Goal: Task Accomplishment & Management: Manage account settings

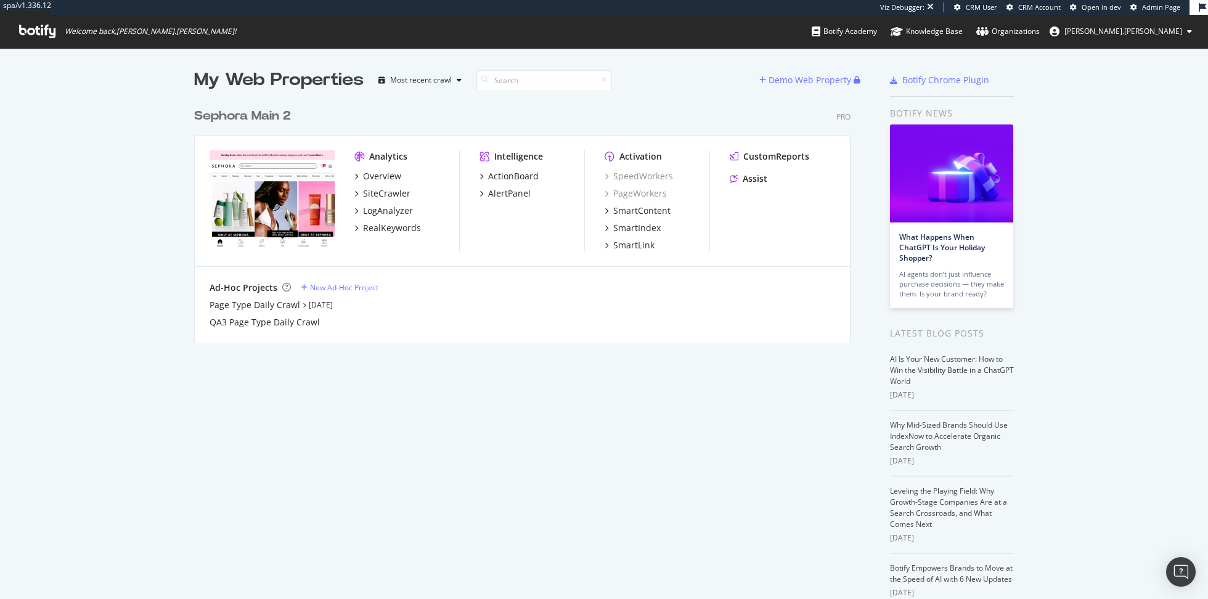
scroll to position [599, 1208]
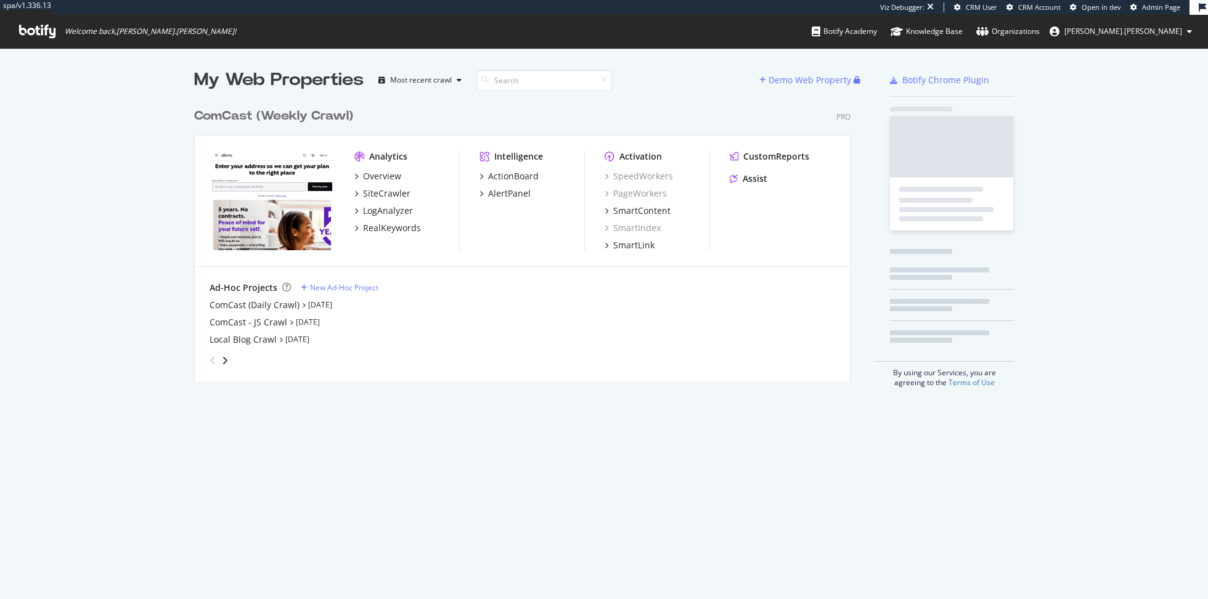
scroll to position [290, 665]
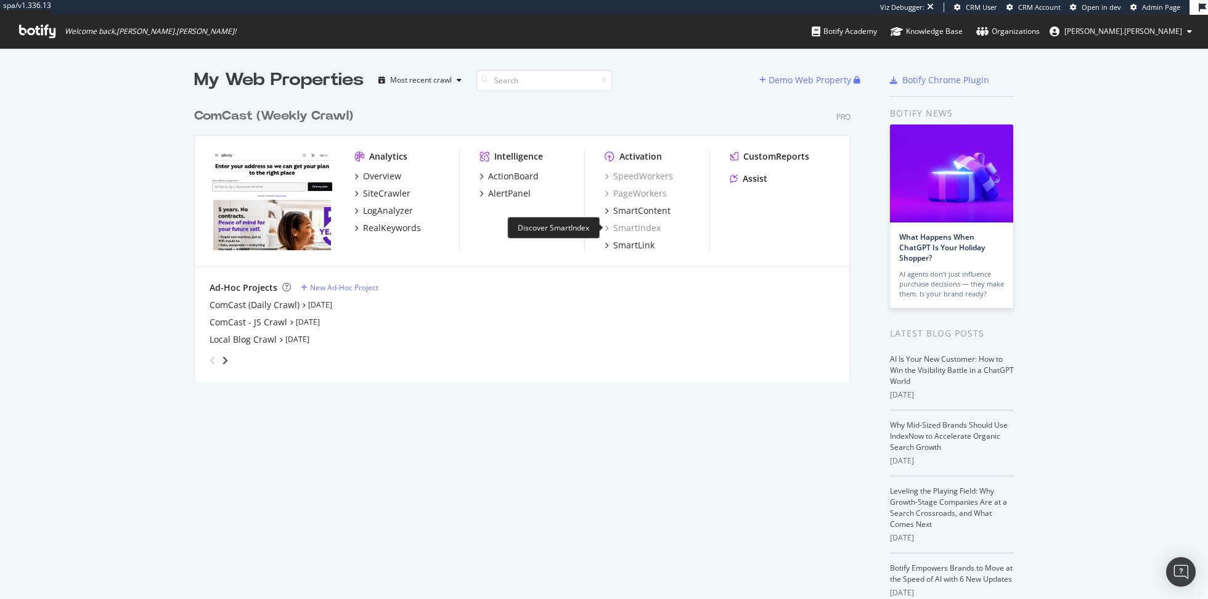
click at [622, 228] on div "SmartIndex" at bounding box center [632, 228] width 56 height 12
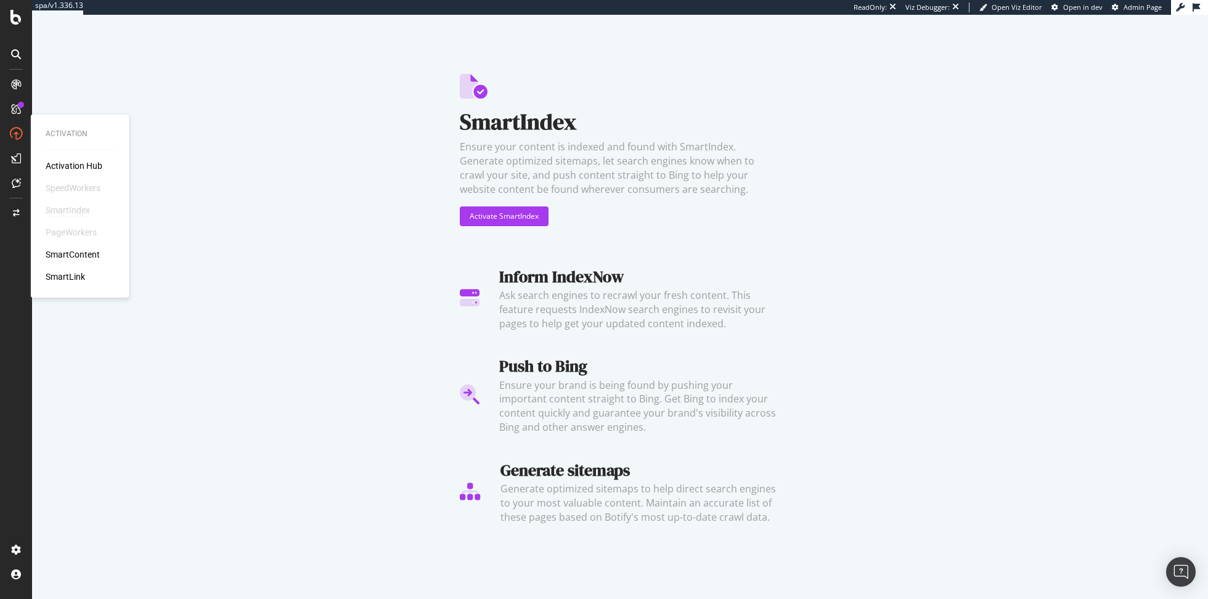
click at [84, 253] on div "SmartContent" at bounding box center [73, 254] width 54 height 12
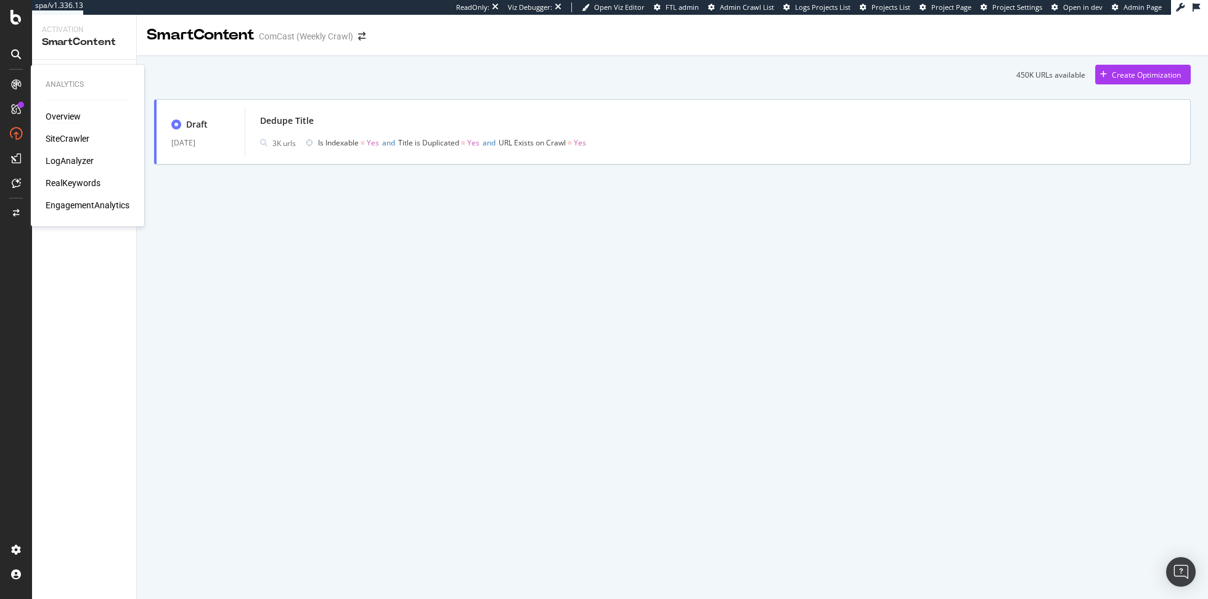
click at [52, 115] on div "Overview" at bounding box center [63, 116] width 35 height 12
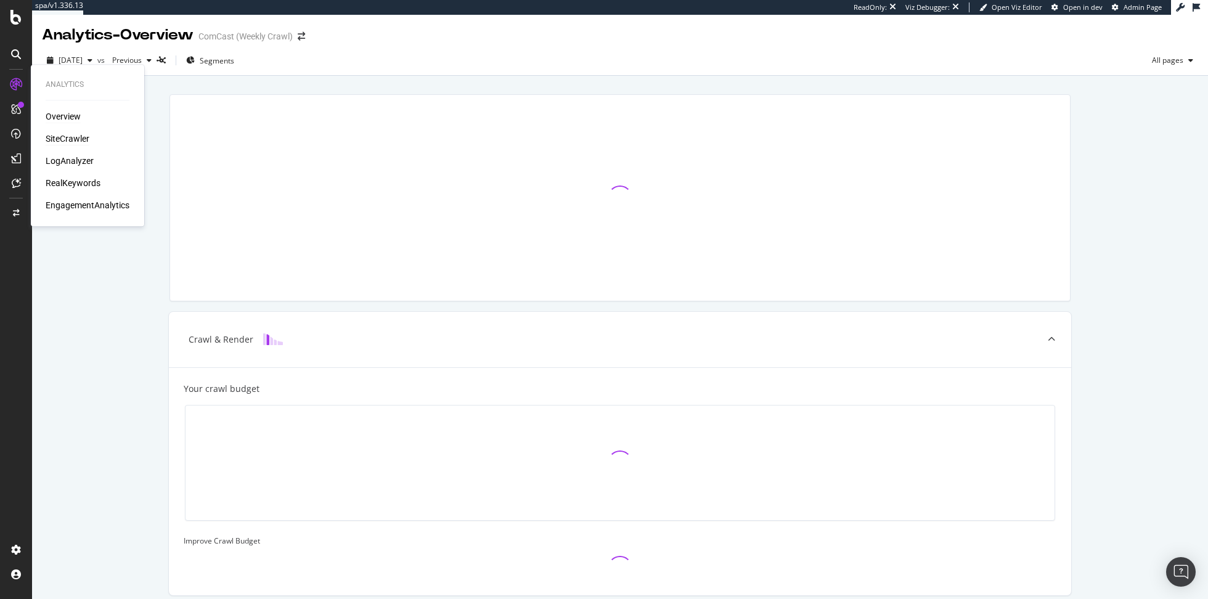
click at [59, 133] on div "SiteCrawler" at bounding box center [68, 138] width 44 height 12
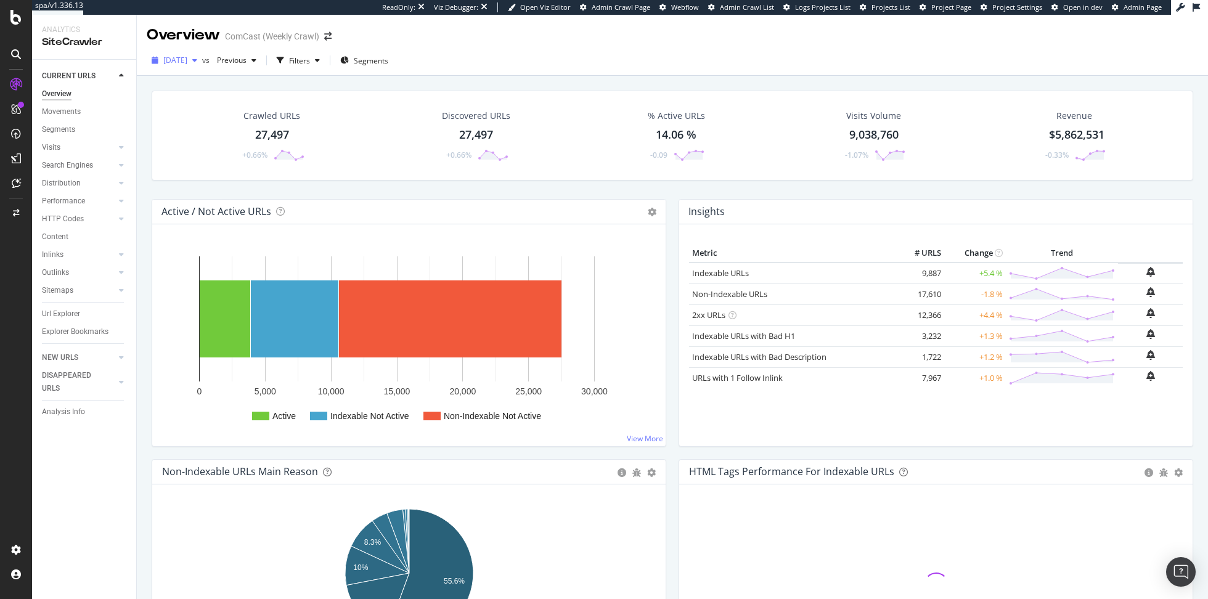
click at [187, 61] on span "[DATE]" at bounding box center [175, 60] width 24 height 10
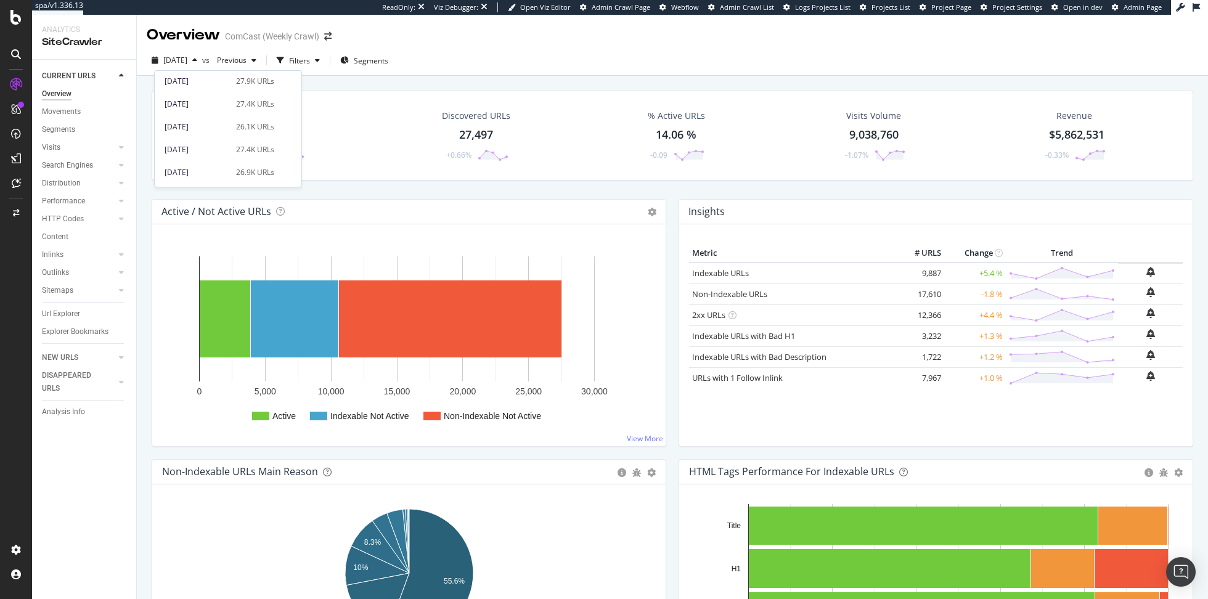
scroll to position [90, 0]
click at [526, 179] on div "Crawled URLs 27,497 +0.66% Discovered URLs 27,497 +0.66% % Active URLs 14.06 % …" at bounding box center [672, 136] width 1041 height 90
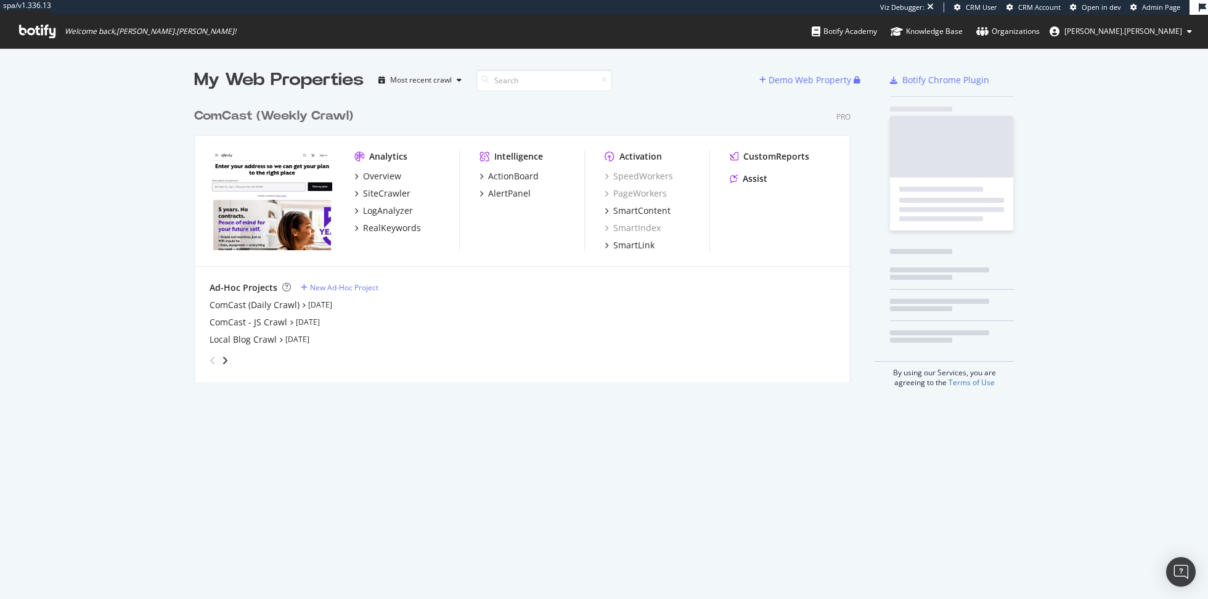
scroll to position [290, 665]
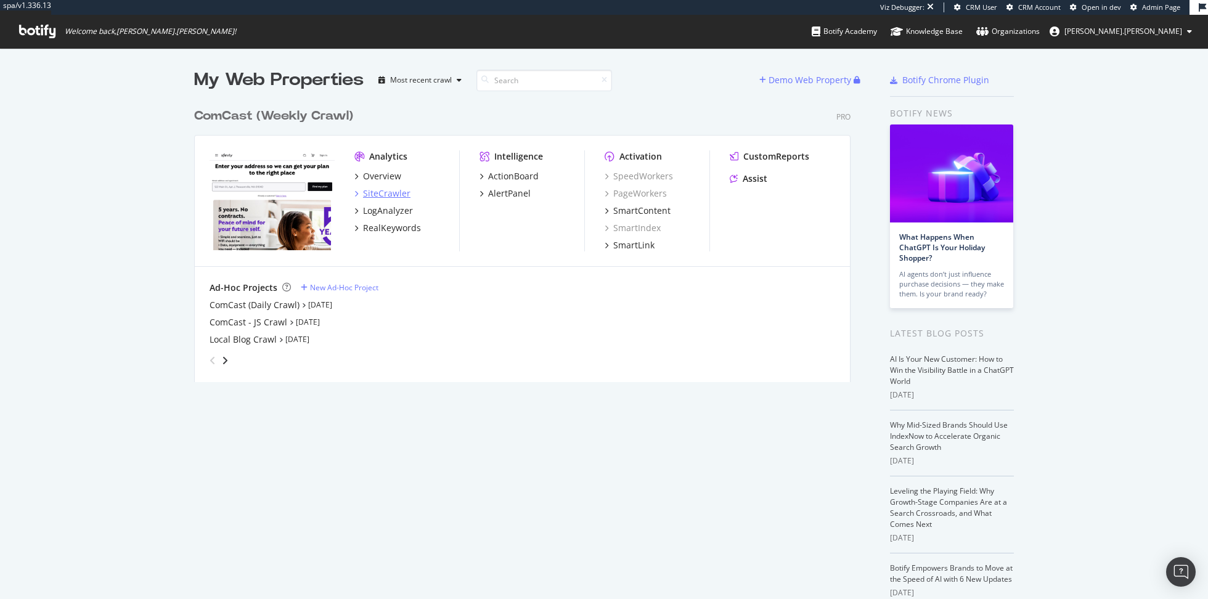
click at [397, 195] on div "SiteCrawler" at bounding box center [386, 193] width 47 height 12
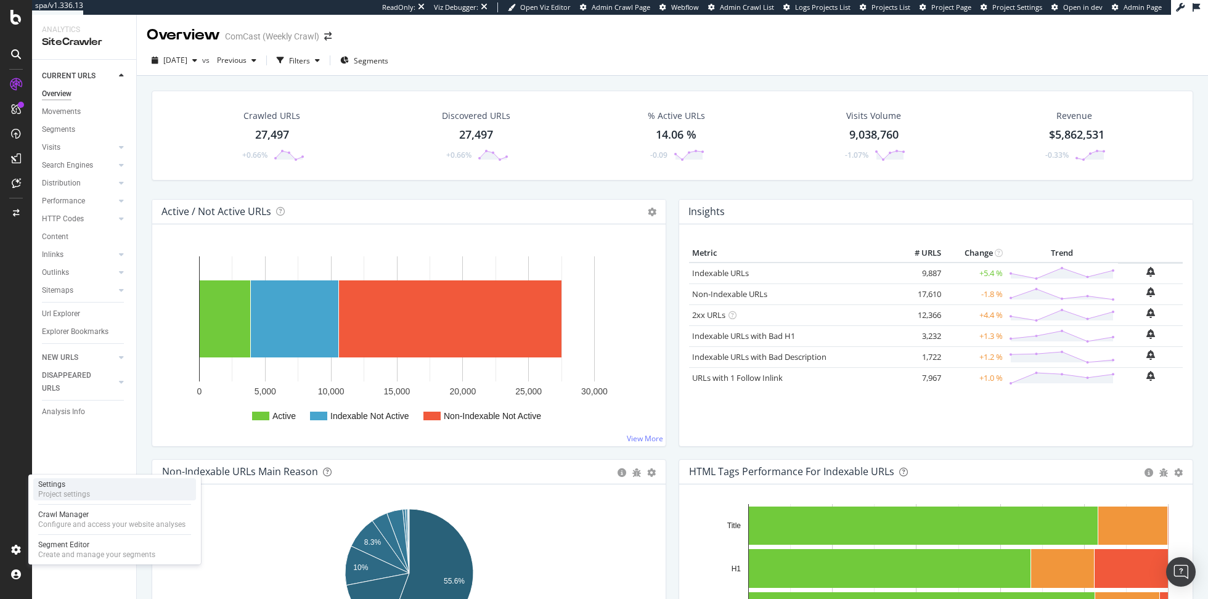
click at [155, 494] on div "Settings Project settings" at bounding box center [114, 489] width 163 height 22
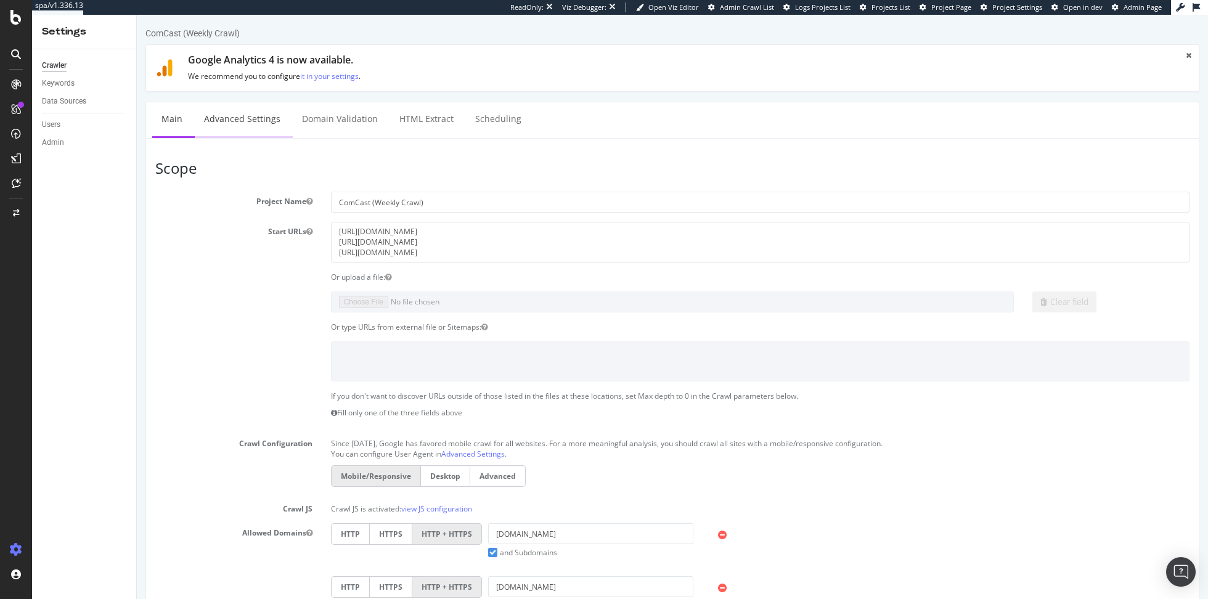
click at [229, 113] on link "Advanced Settings" at bounding box center [242, 119] width 95 height 34
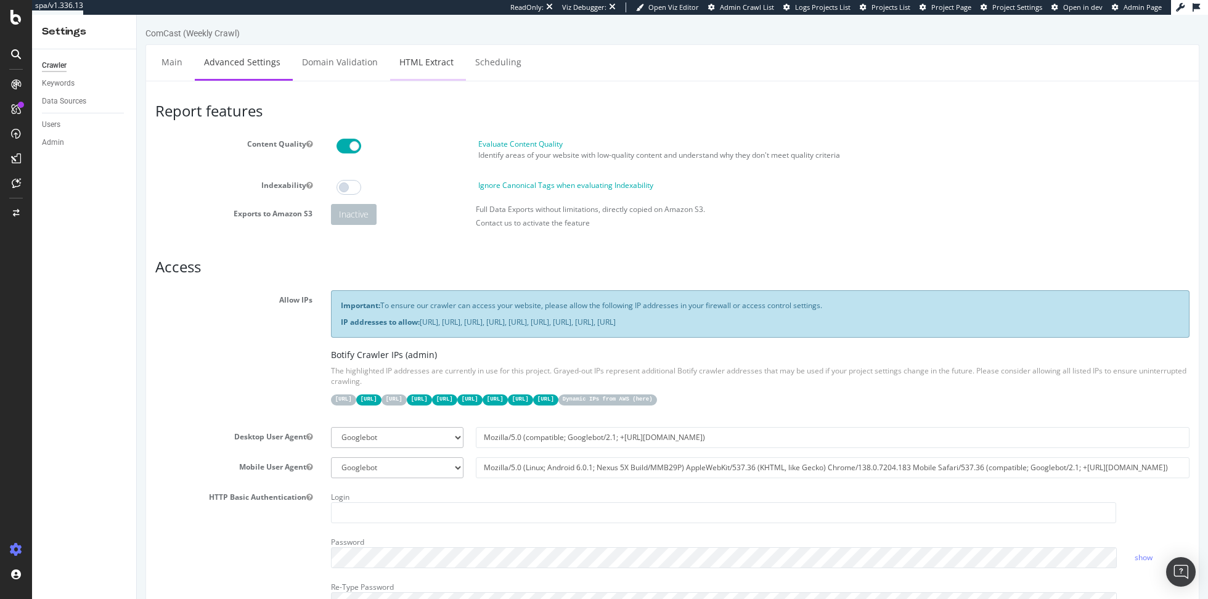
click at [411, 63] on link "HTML Extract" at bounding box center [426, 62] width 73 height 34
select select "count"
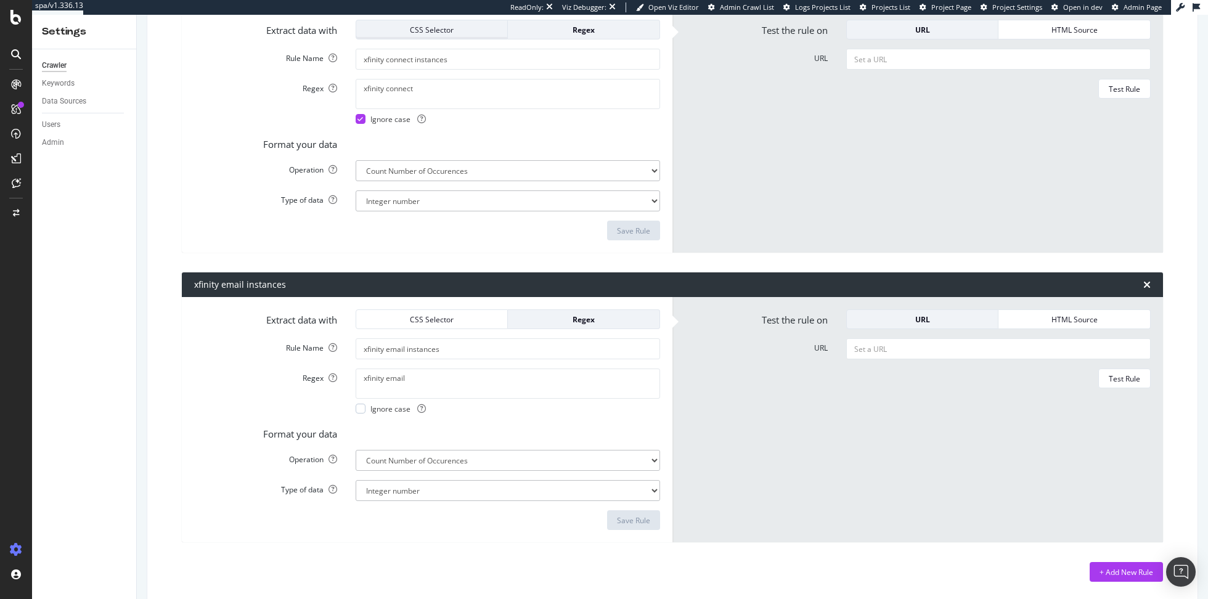
scroll to position [262, 0]
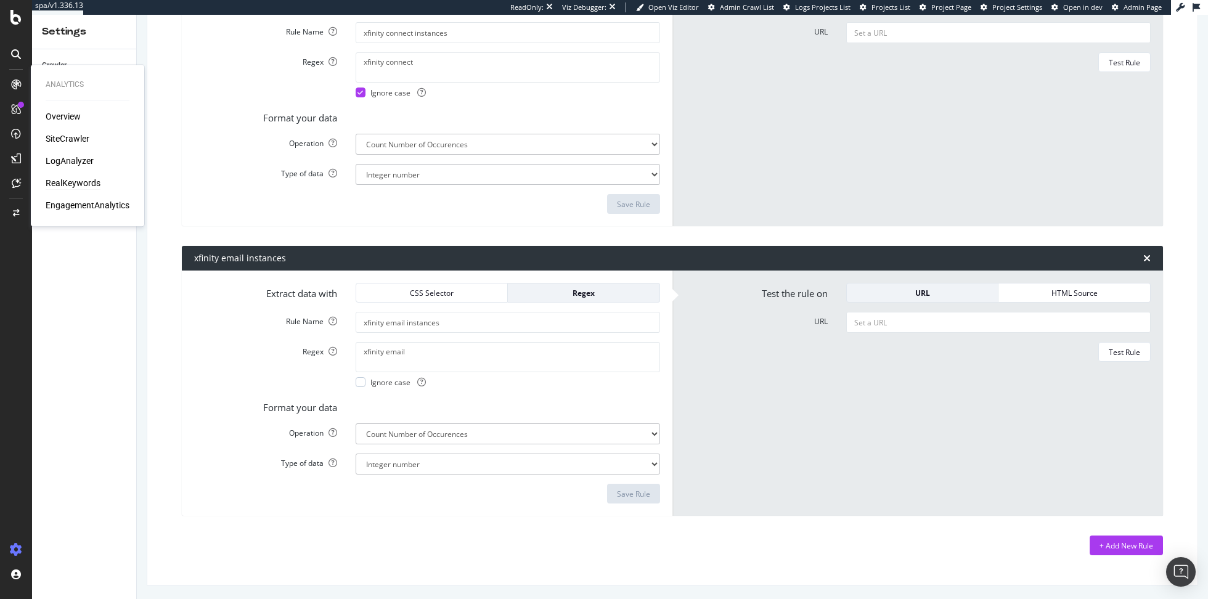
click at [75, 182] on div "RealKeywords" at bounding box center [73, 183] width 55 height 12
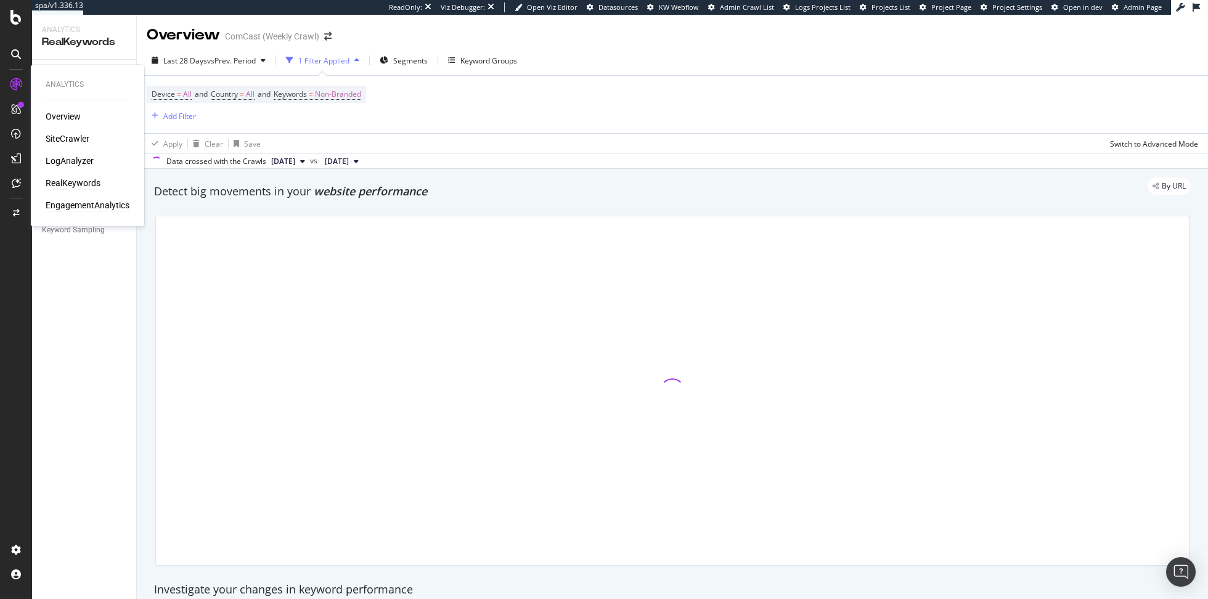
click at [63, 209] on div "EngagementAnalytics" at bounding box center [88, 205] width 84 height 12
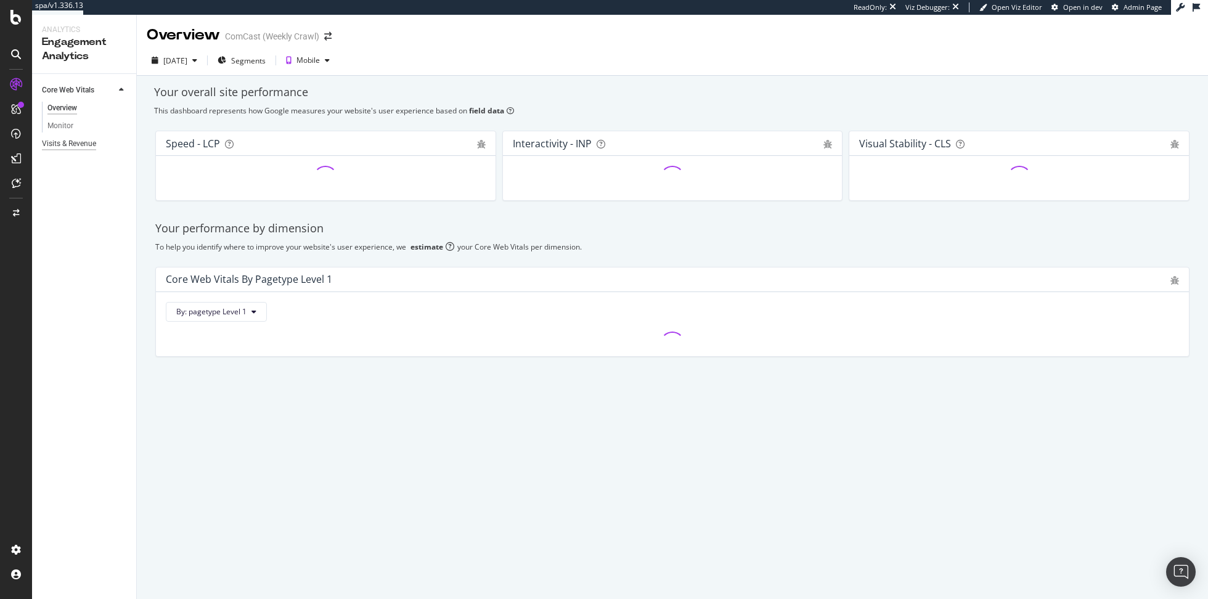
click at [92, 138] on div "Visits & Revenue" at bounding box center [69, 143] width 54 height 13
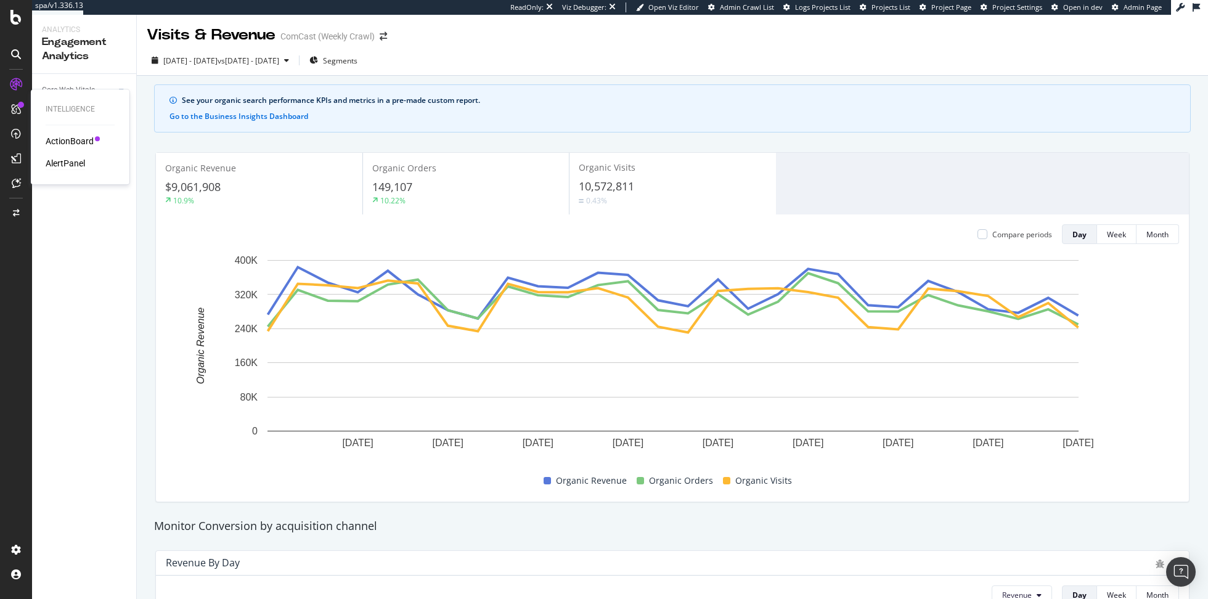
click at [66, 164] on div "AlertPanel" at bounding box center [65, 163] width 39 height 12
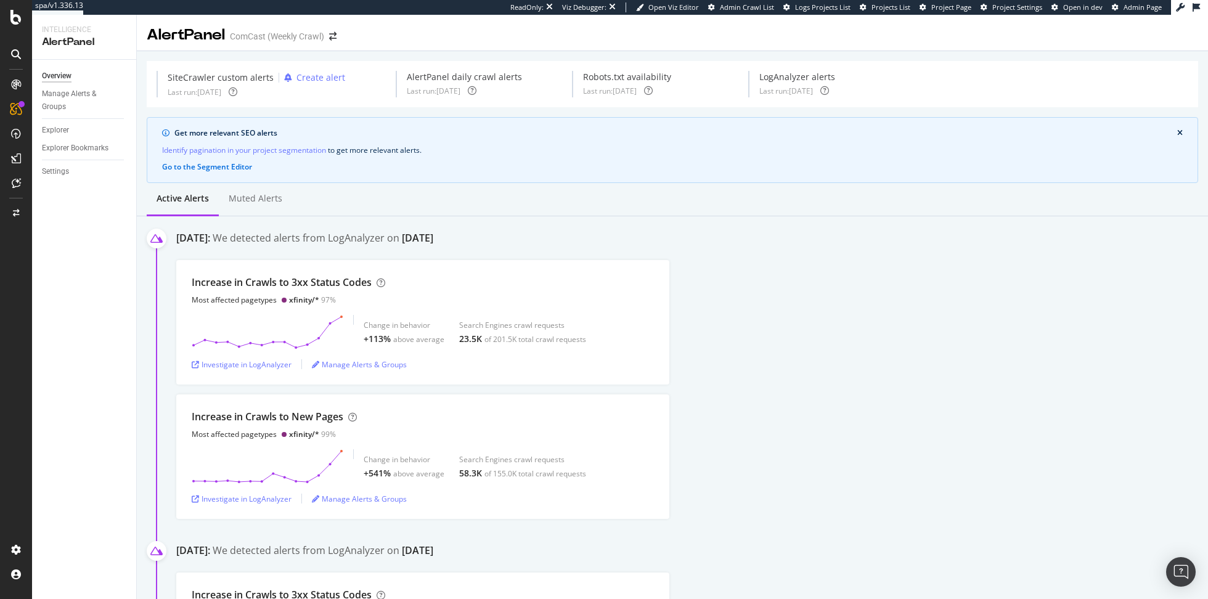
click at [85, 92] on div "Manage Alerts & Groups" at bounding box center [79, 100] width 74 height 26
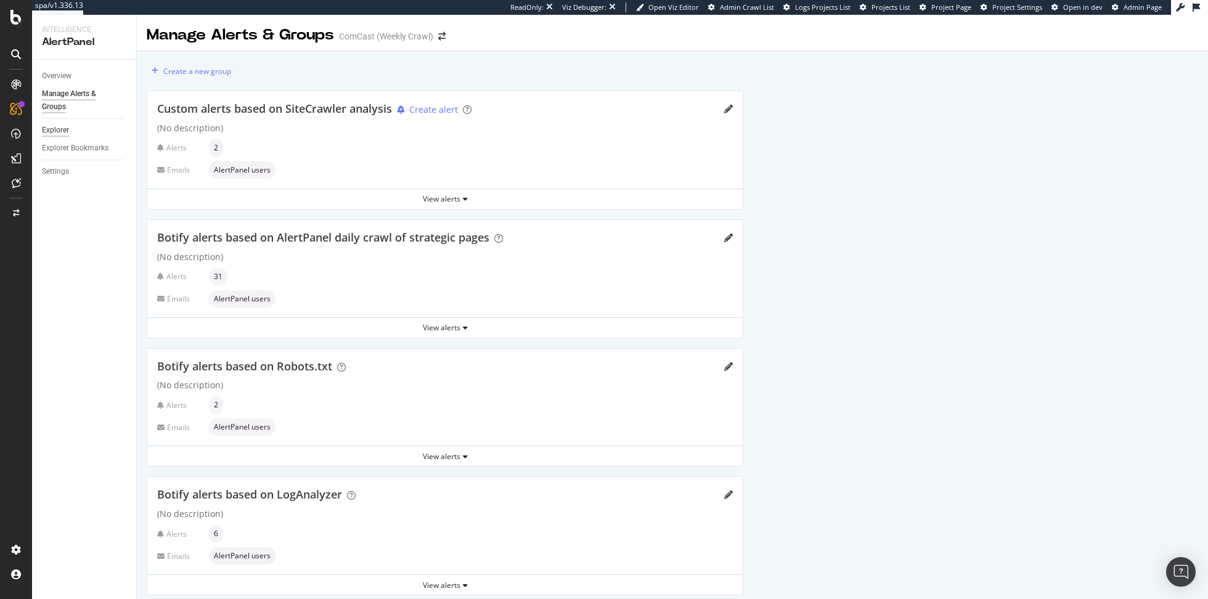
click at [61, 131] on div "Explorer" at bounding box center [55, 130] width 27 height 13
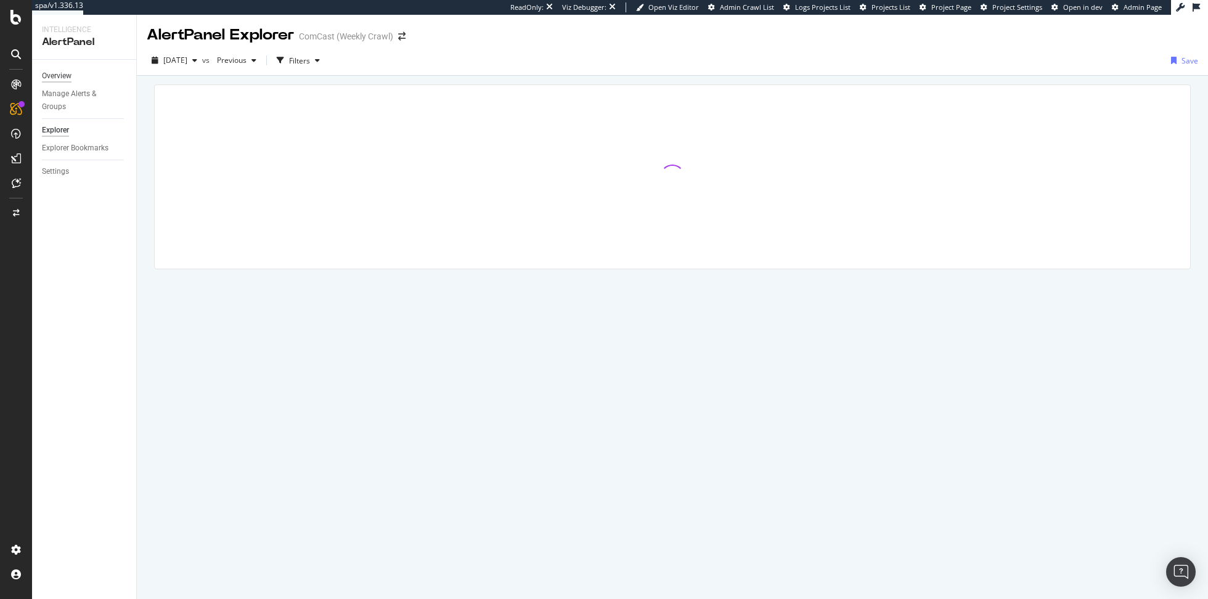
click at [55, 81] on div "Overview" at bounding box center [57, 76] width 30 height 13
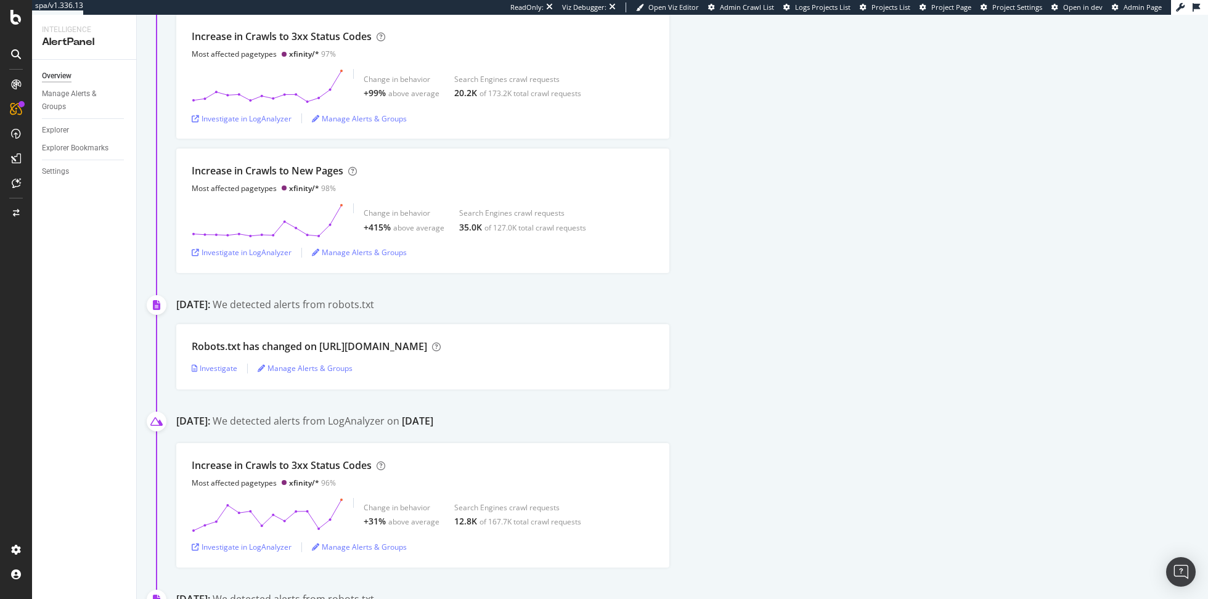
scroll to position [612, 0]
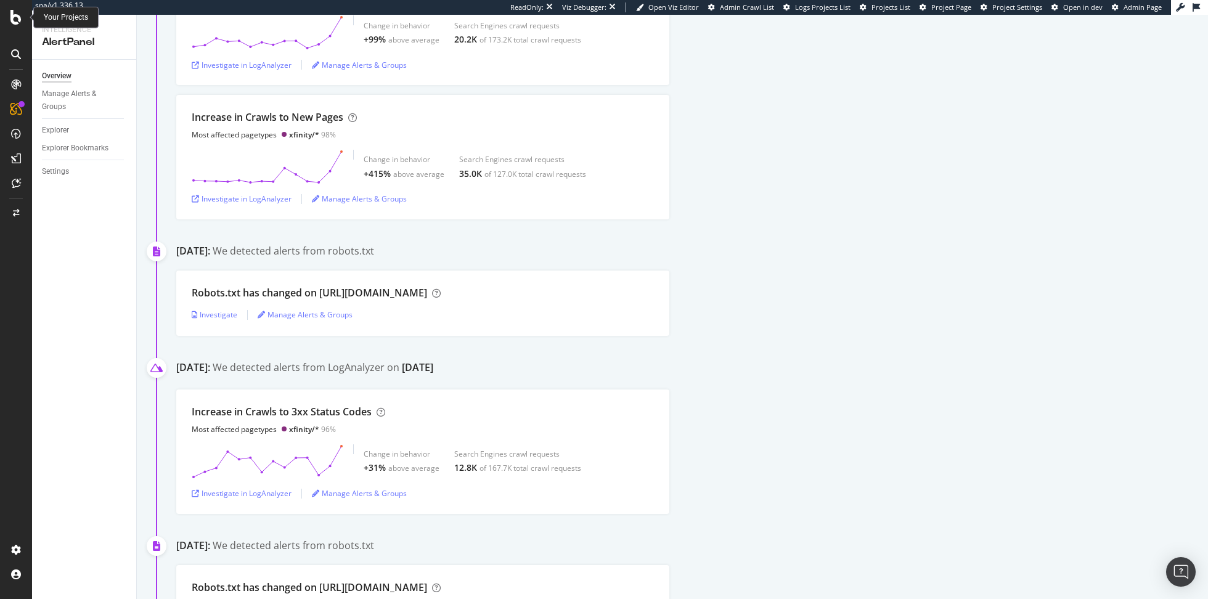
click at [14, 24] on icon at bounding box center [15, 17] width 11 height 15
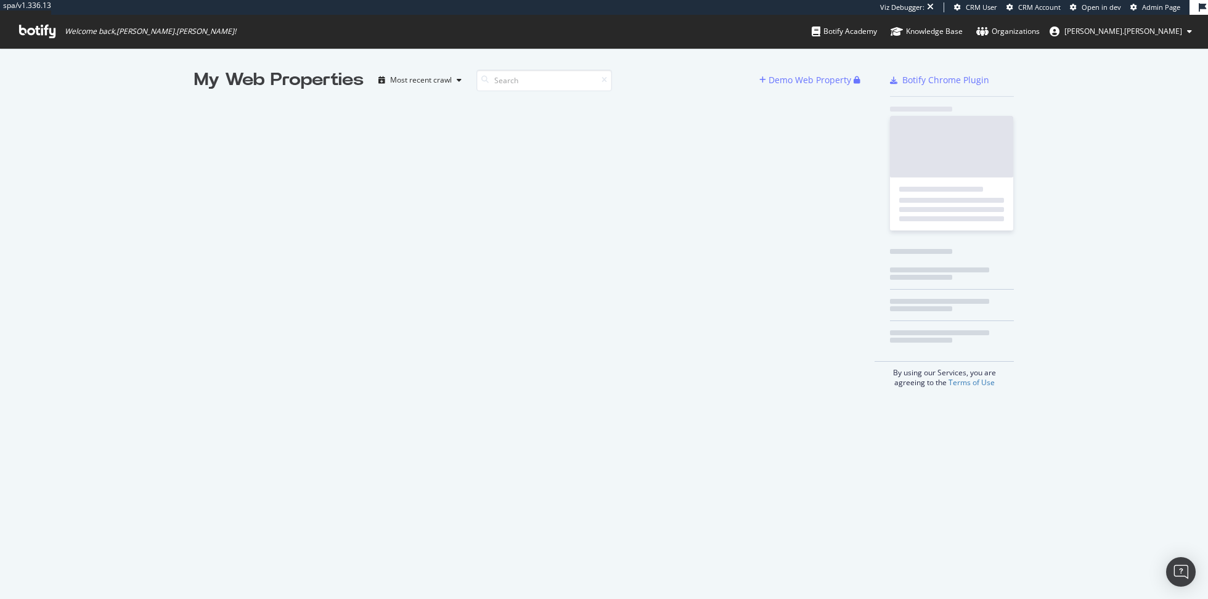
scroll to position [599, 1208]
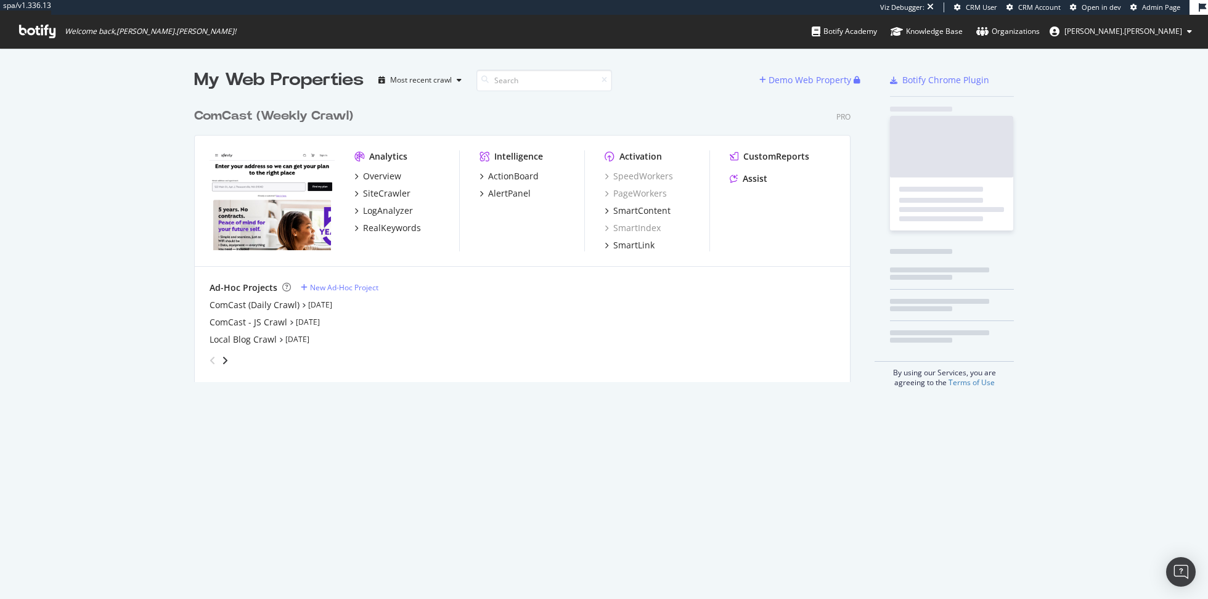
scroll to position [290, 665]
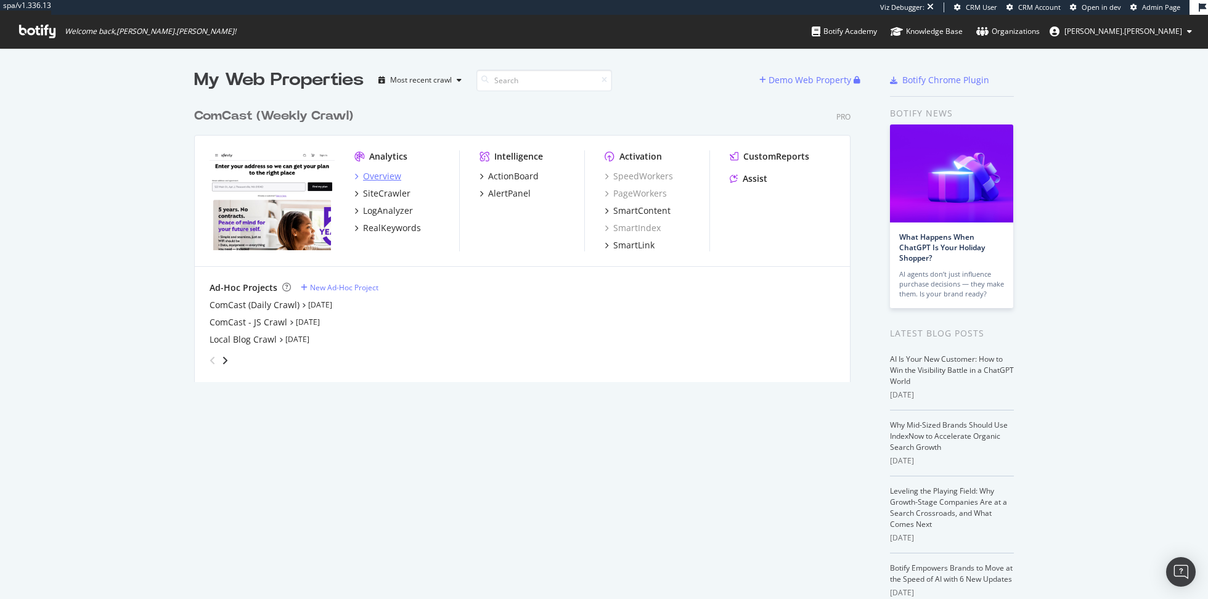
click at [391, 174] on div "Overview" at bounding box center [382, 176] width 38 height 12
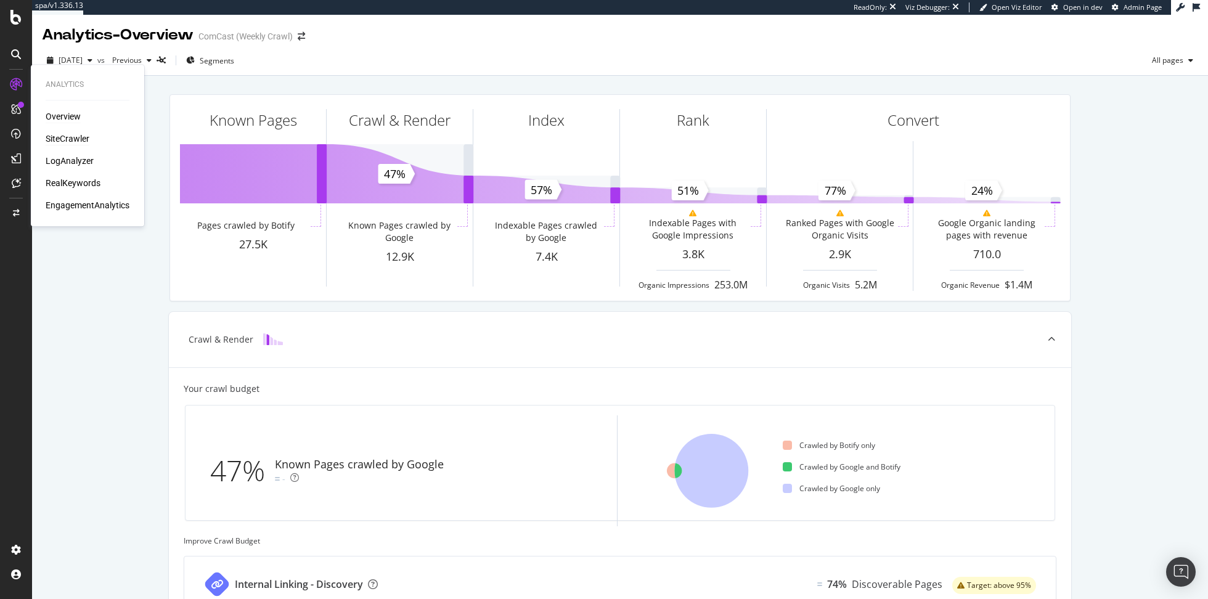
click at [63, 139] on div "SiteCrawler" at bounding box center [68, 138] width 44 height 12
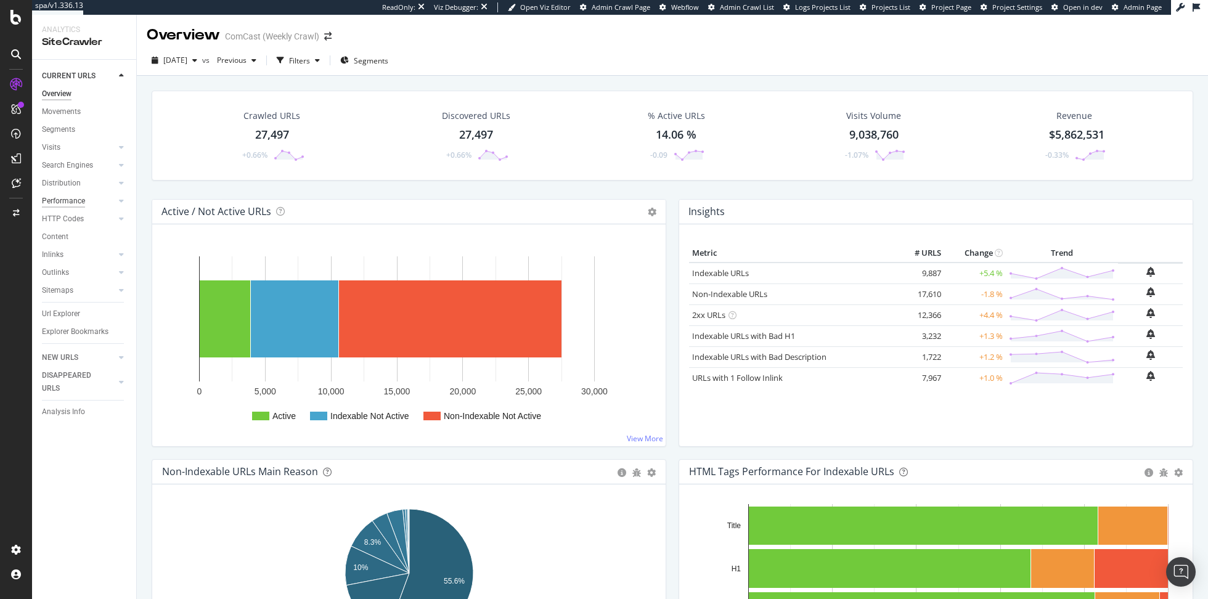
click at [77, 205] on div "Performance" at bounding box center [63, 201] width 43 height 13
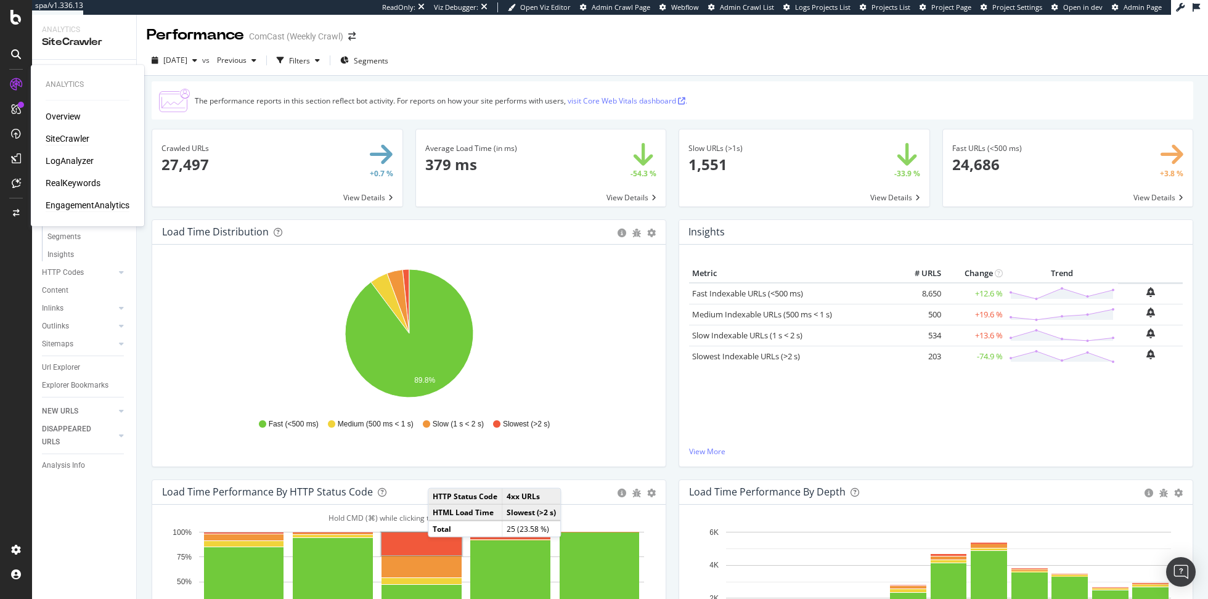
click at [82, 201] on div "EngagementAnalytics" at bounding box center [88, 205] width 84 height 12
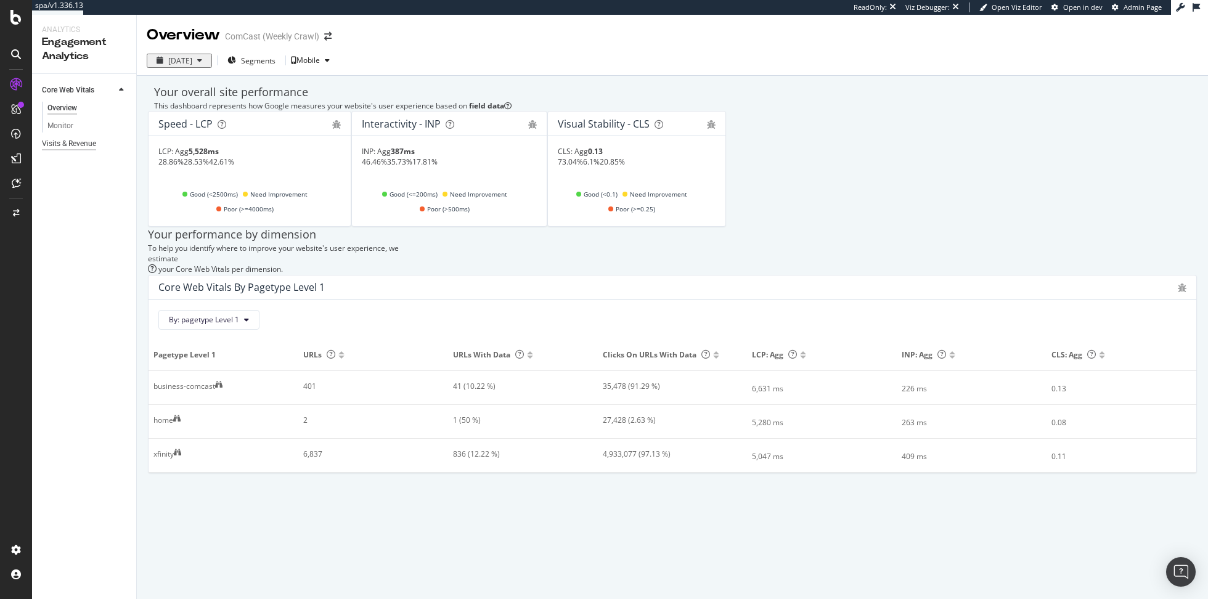
click at [94, 148] on div "Visits & Revenue" at bounding box center [69, 143] width 54 height 13
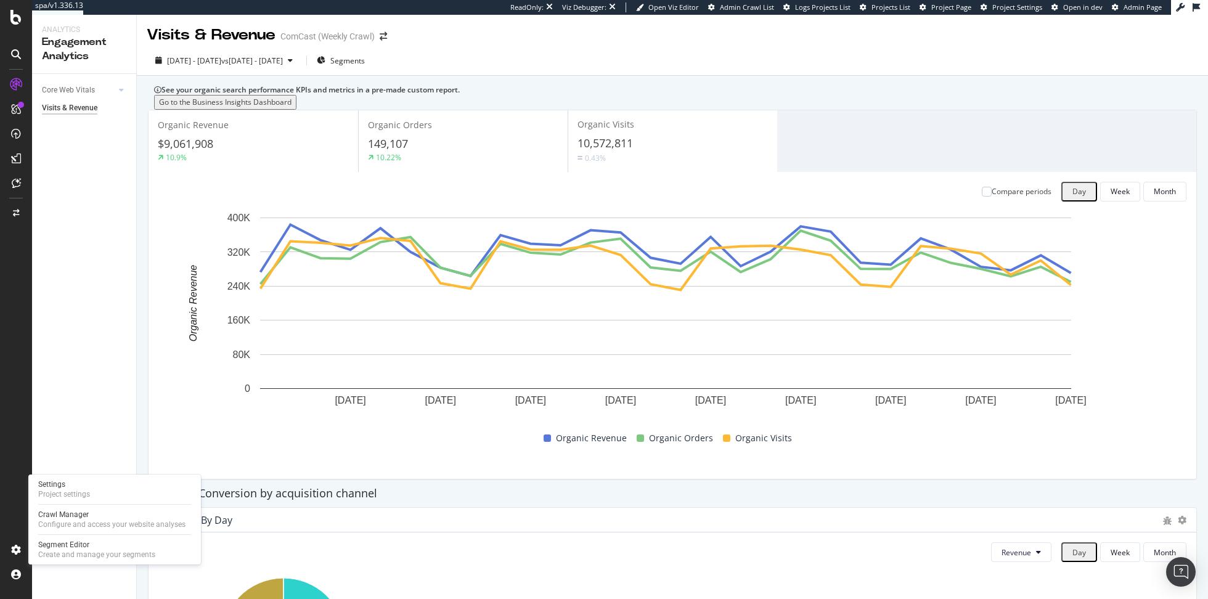
click at [91, 502] on div "Settings Project settings Crawl Manager Configure and access your website analy…" at bounding box center [114, 519] width 173 height 90
click at [91, 495] on div "Settings Project settings" at bounding box center [114, 489] width 163 height 22
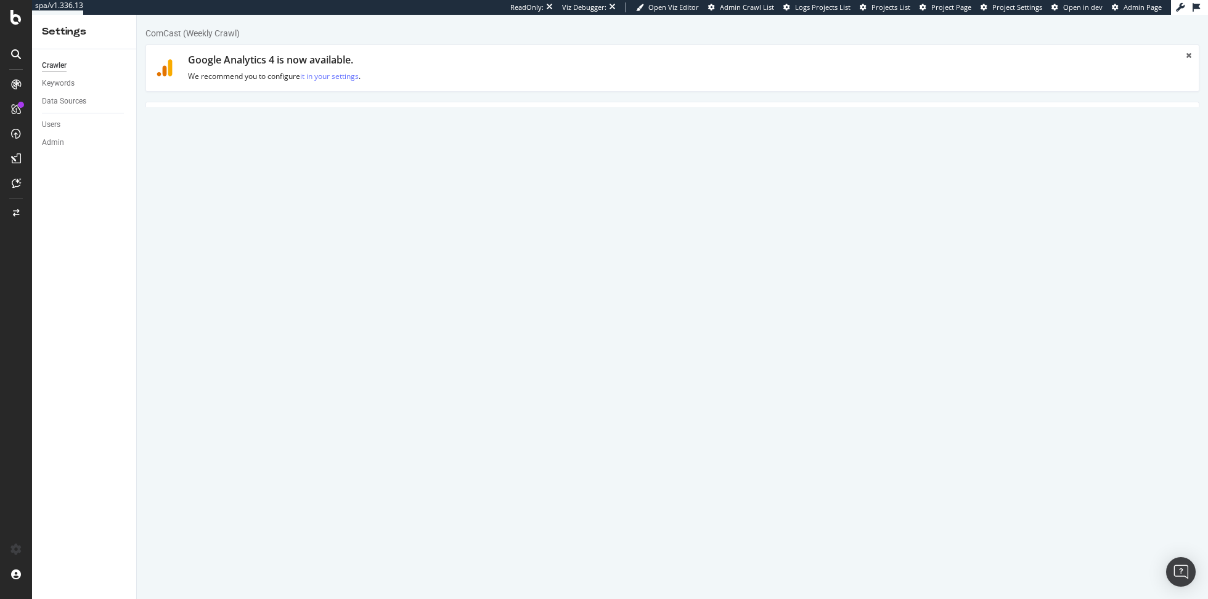
click at [421, 129] on link "HTML Extract" at bounding box center [426, 119] width 73 height 34
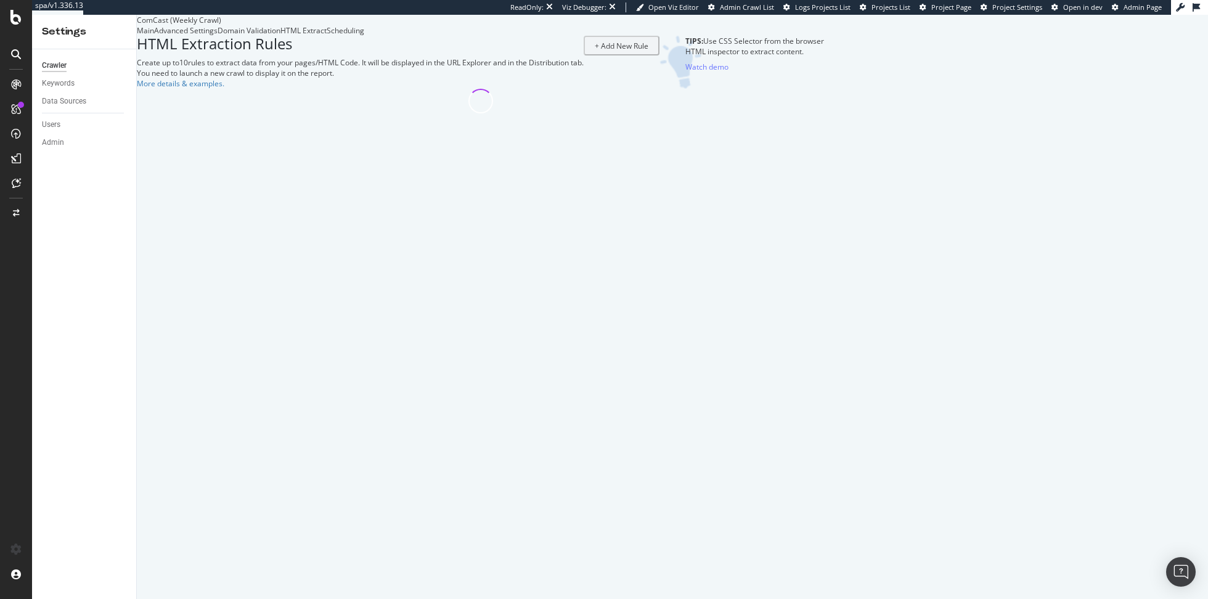
select select "count"
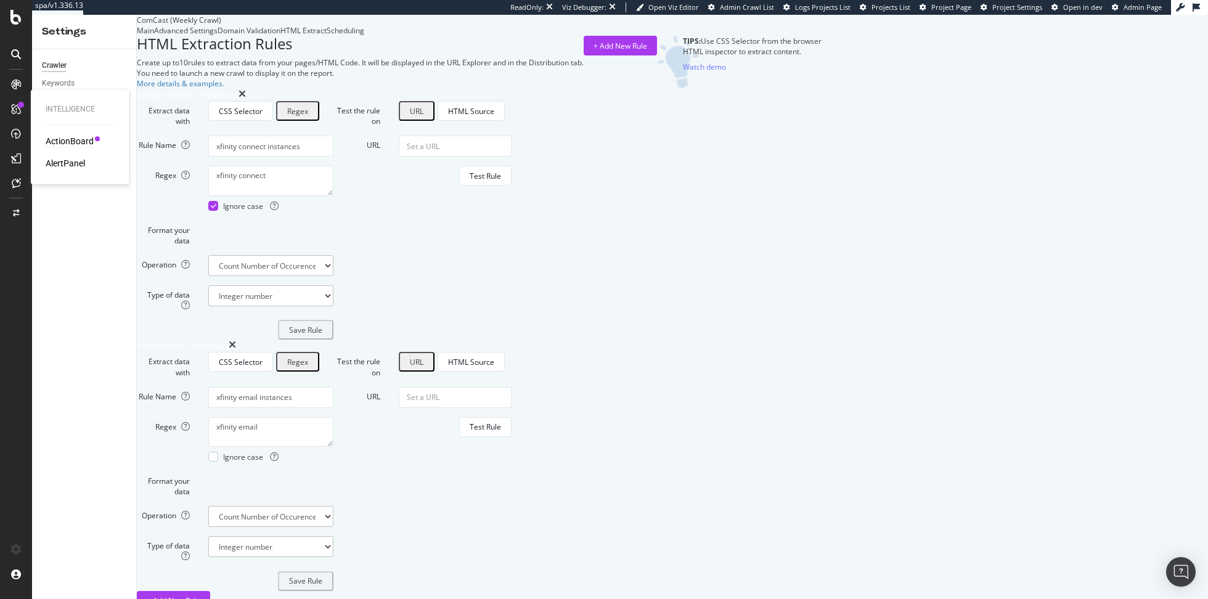
click at [63, 144] on div "ActionBoard" at bounding box center [70, 141] width 48 height 12
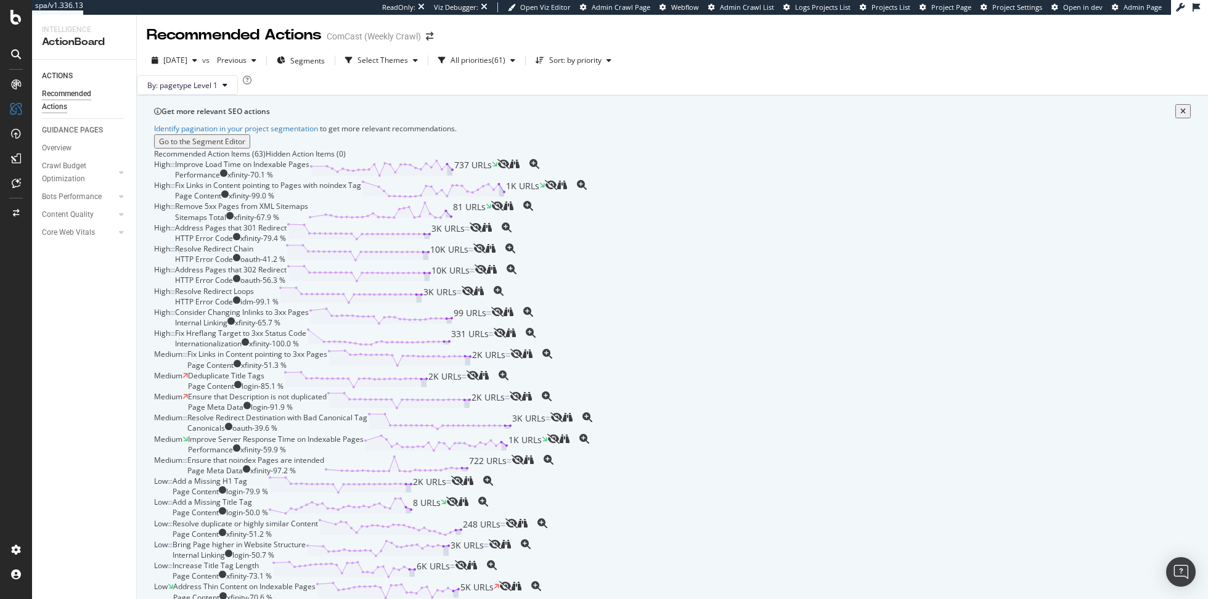
scroll to position [178, 0]
click at [59, 116] on div "Overview" at bounding box center [63, 116] width 35 height 12
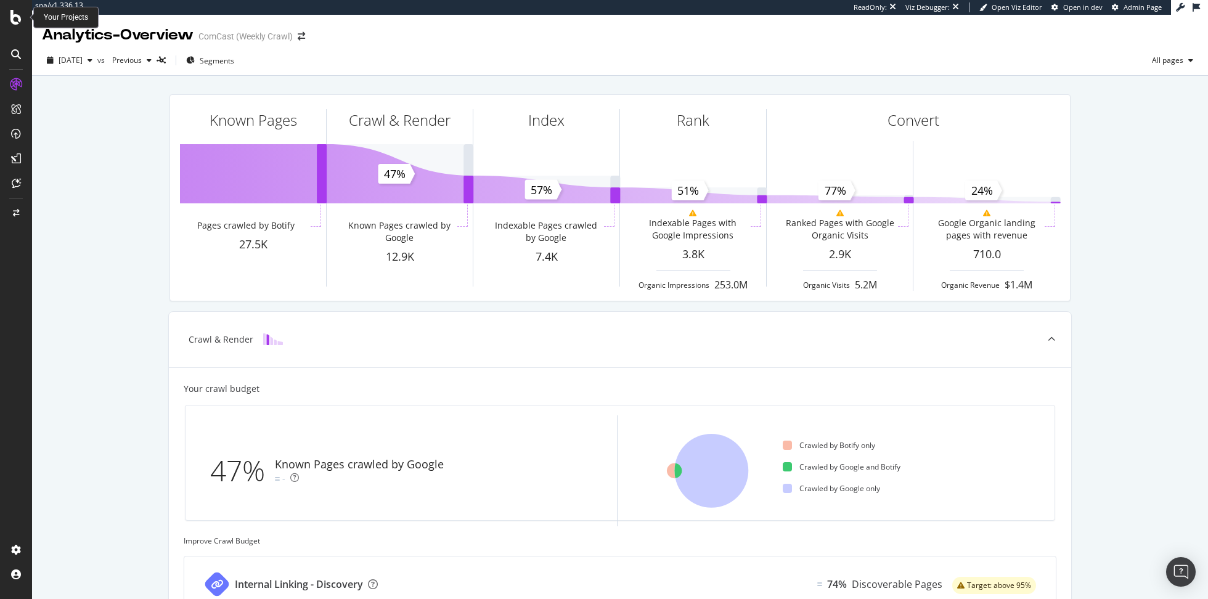
click at [15, 18] on icon at bounding box center [15, 17] width 11 height 15
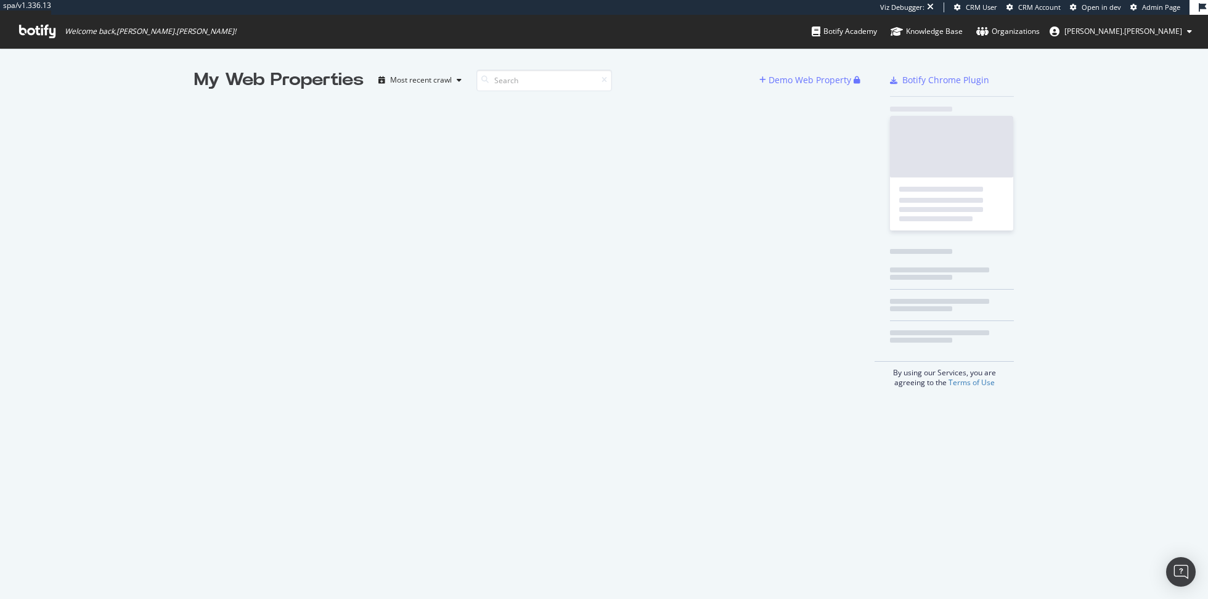
scroll to position [599, 1208]
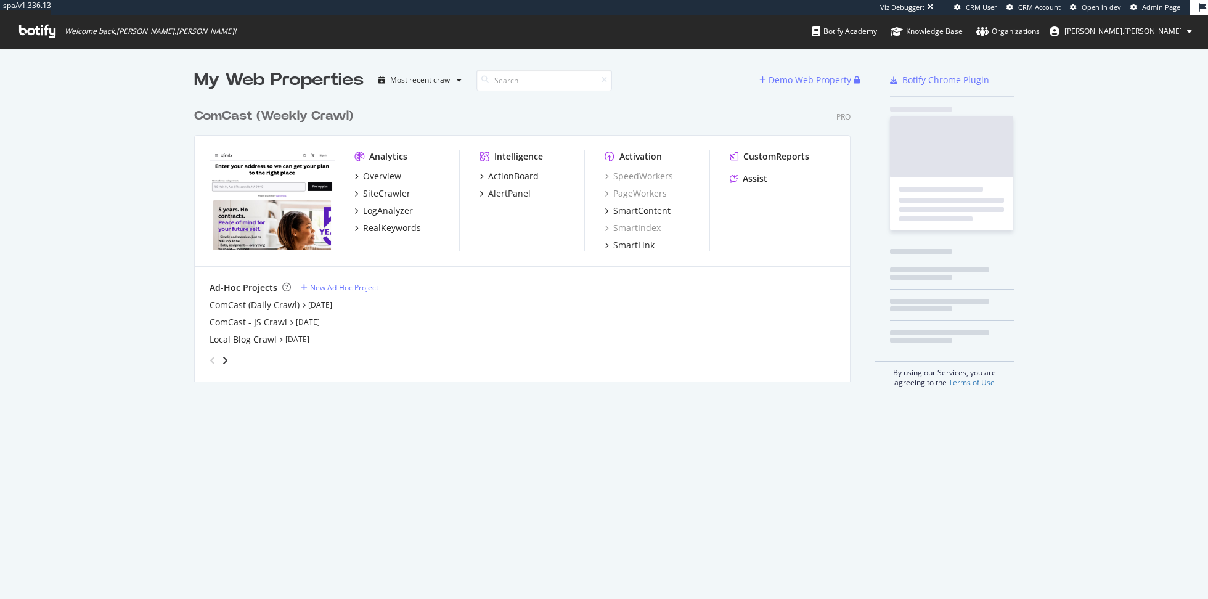
scroll to position [290, 665]
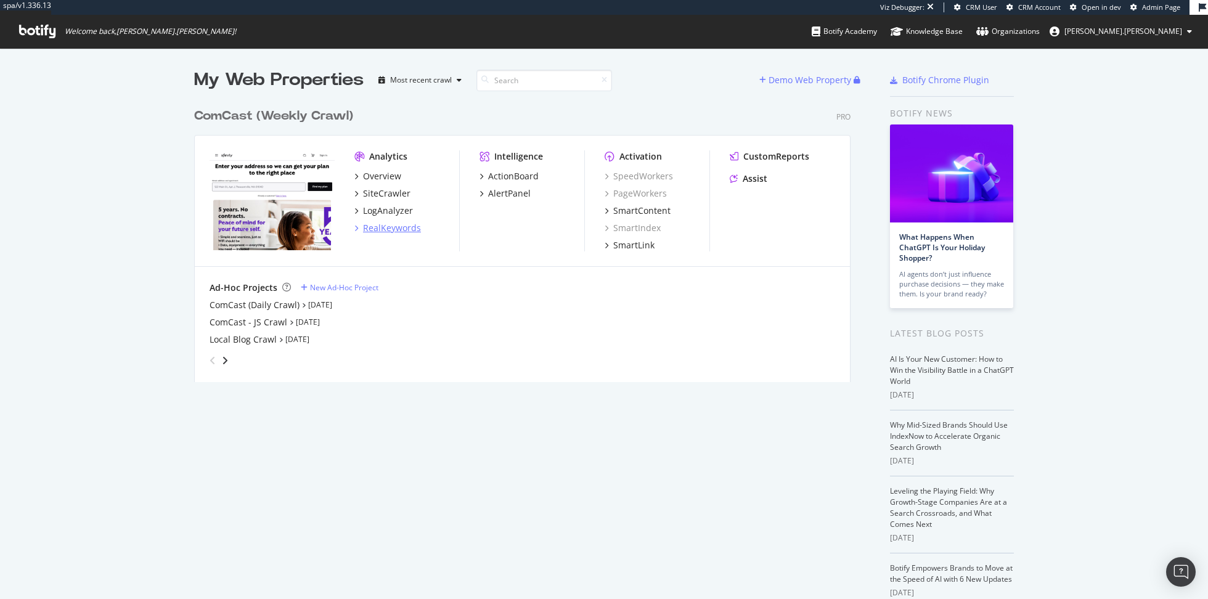
click at [412, 225] on div "RealKeywords" at bounding box center [392, 228] width 58 height 12
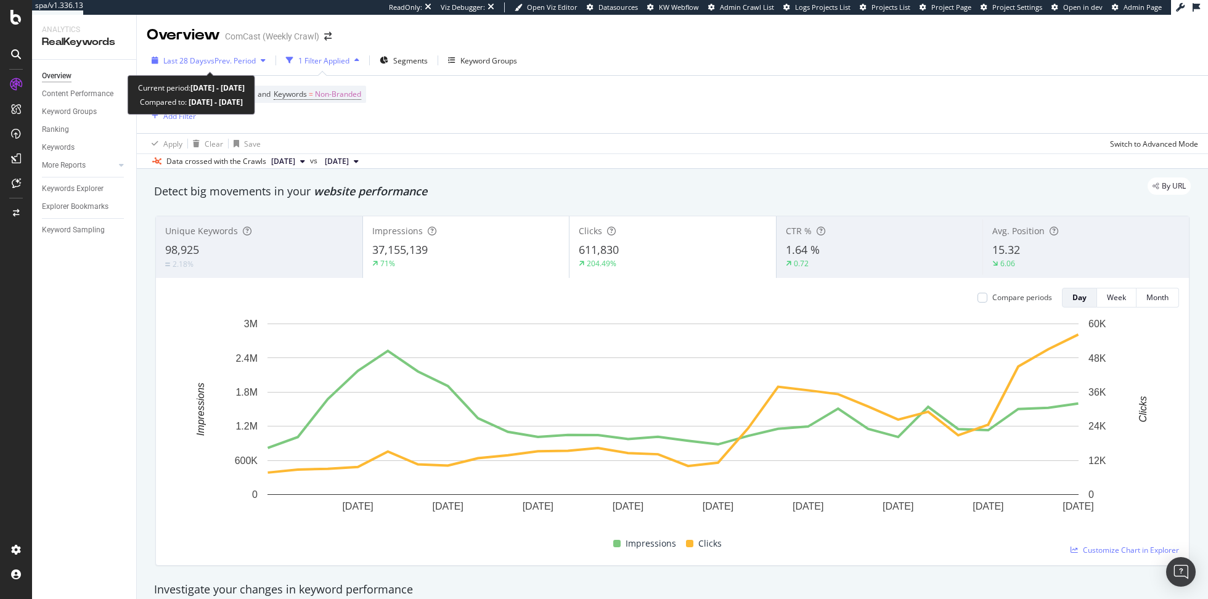
click at [203, 58] on span "Last 28 Days" at bounding box center [185, 60] width 44 height 10
click at [740, 154] on div "Data crossed with the Crawls [DATE] vs [DATE]" at bounding box center [672, 160] width 1071 height 15
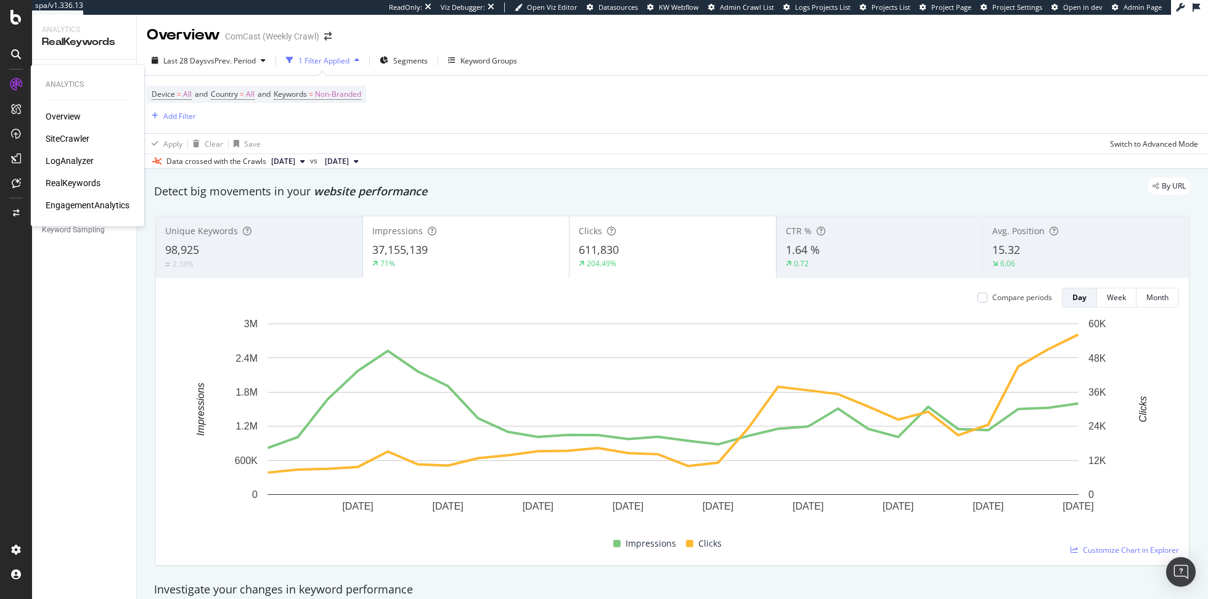
click at [87, 201] on div "EngagementAnalytics" at bounding box center [88, 205] width 84 height 12
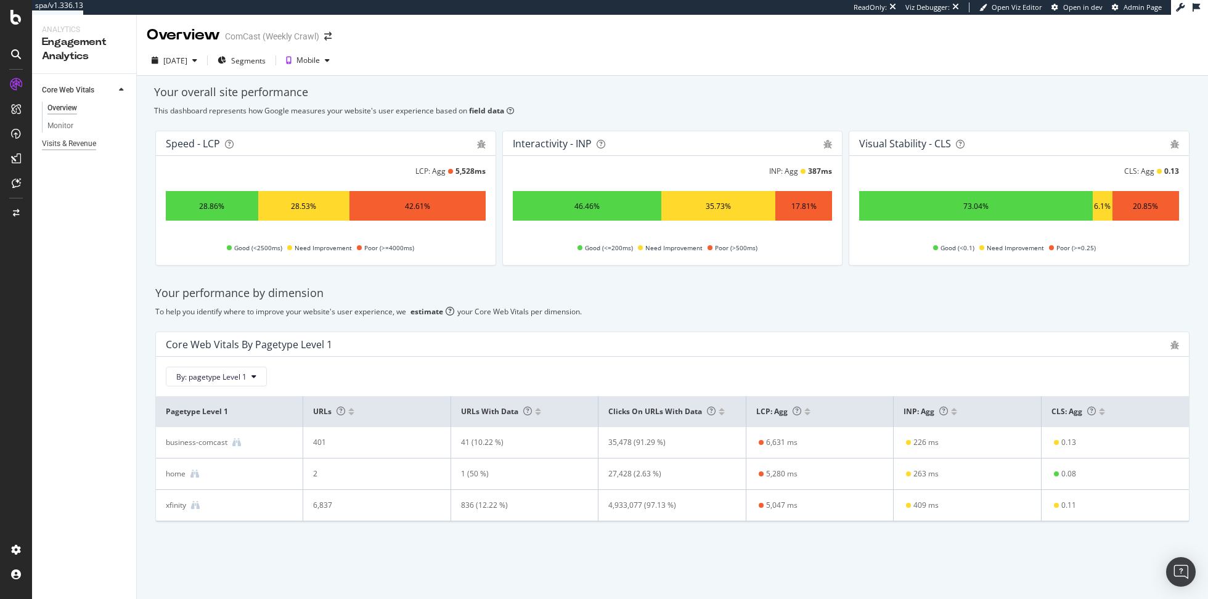
click at [72, 146] on div "Visits & Revenue" at bounding box center [69, 143] width 54 height 13
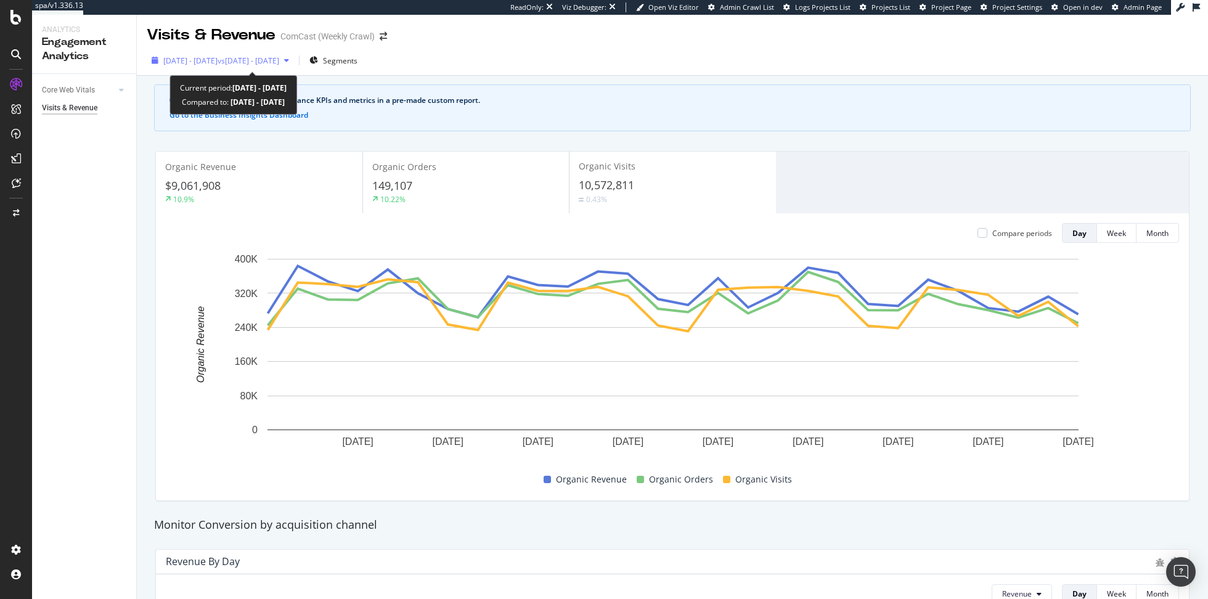
click at [190, 61] on span "[DATE] - [DATE]" at bounding box center [190, 60] width 54 height 10
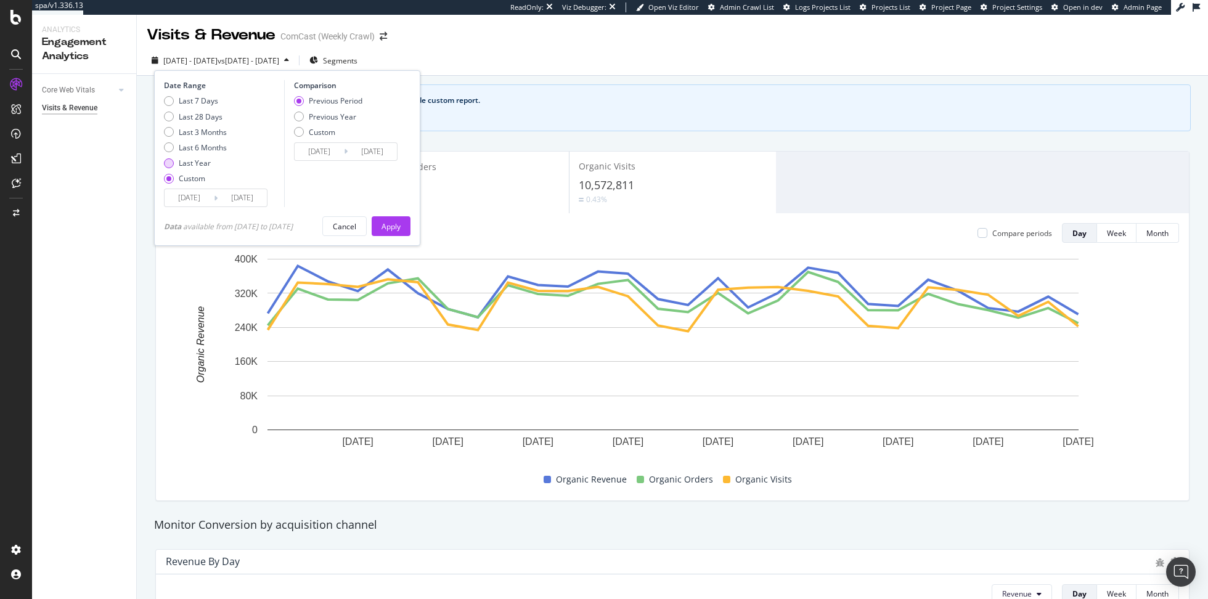
click at [209, 166] on div "Last Year" at bounding box center [195, 163] width 63 height 10
type input "2024/08/25"
type input "2025/08/24"
click at [395, 225] on div "Apply" at bounding box center [390, 226] width 19 height 10
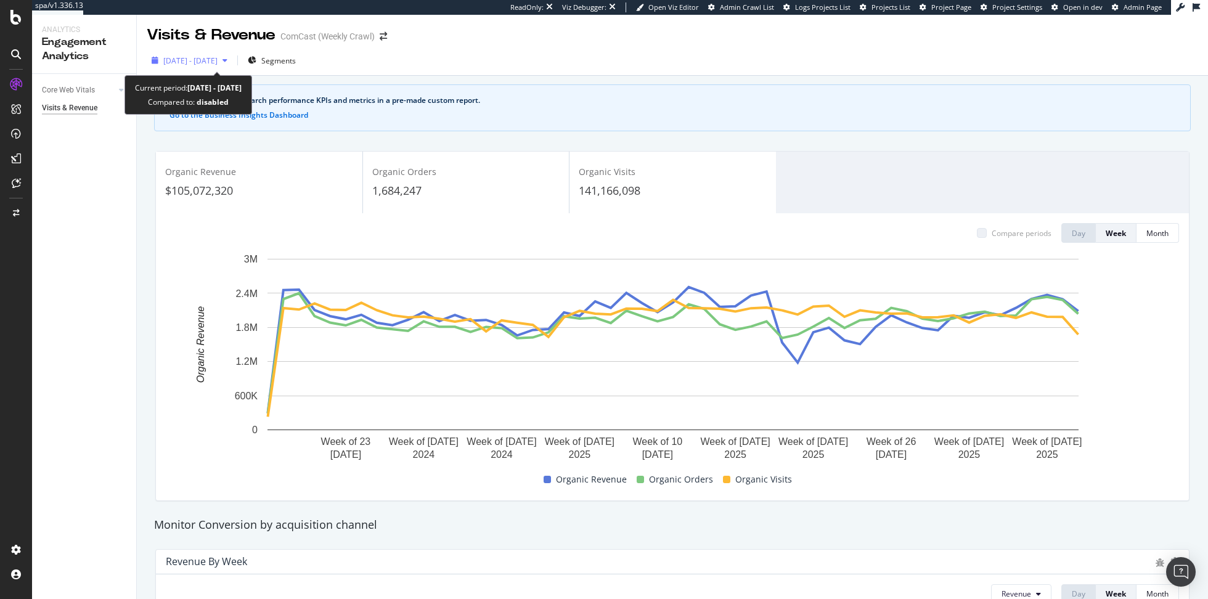
click at [200, 64] on span "2024 Aug. 25th - 2025 Aug. 24th" at bounding box center [190, 60] width 54 height 10
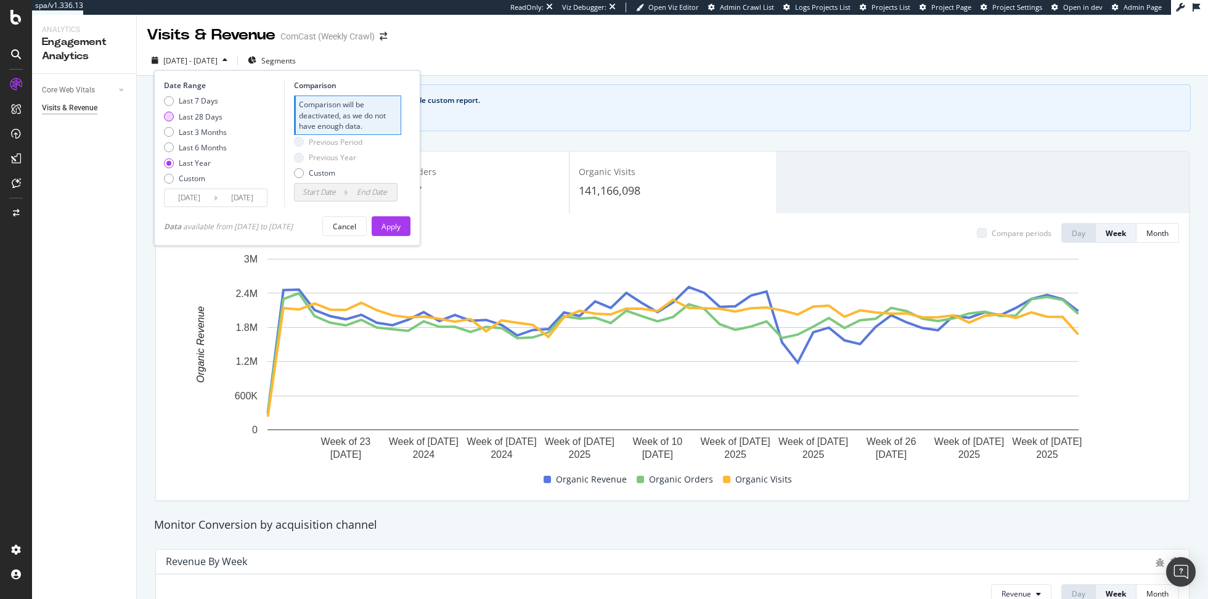
click at [204, 113] on div "Last 28 Days" at bounding box center [201, 117] width 44 height 10
type input "2025/07/28"
type input "2025/06/30"
type input "2025/07/27"
click at [394, 234] on div "Apply" at bounding box center [390, 226] width 19 height 18
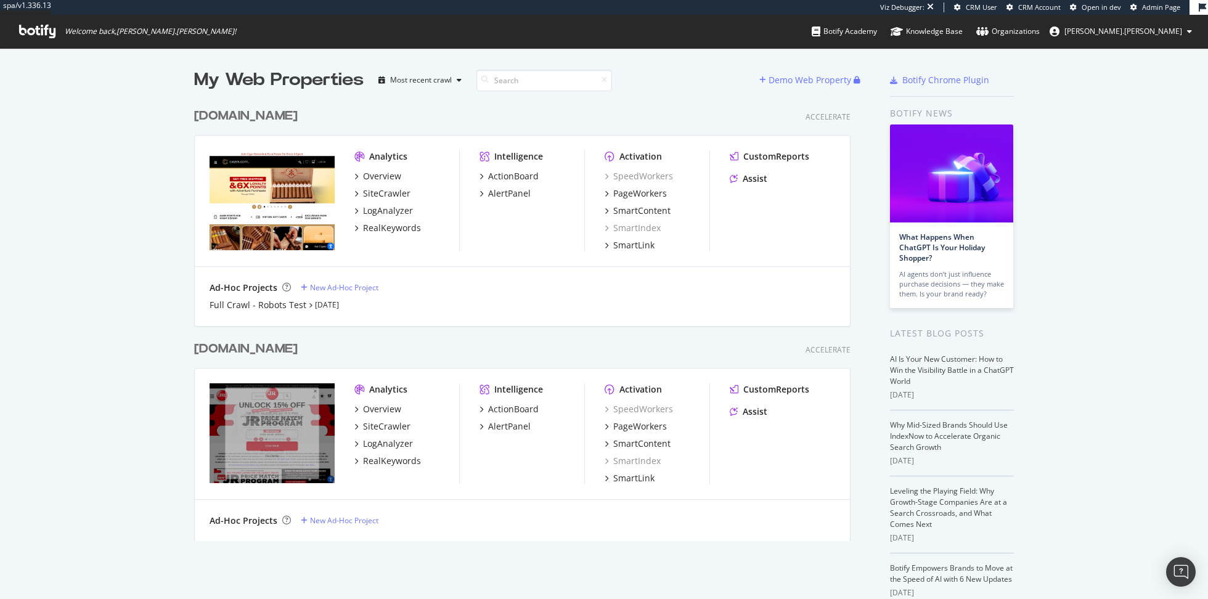
scroll to position [449, 665]
click at [386, 178] on div "Overview" at bounding box center [382, 176] width 38 height 12
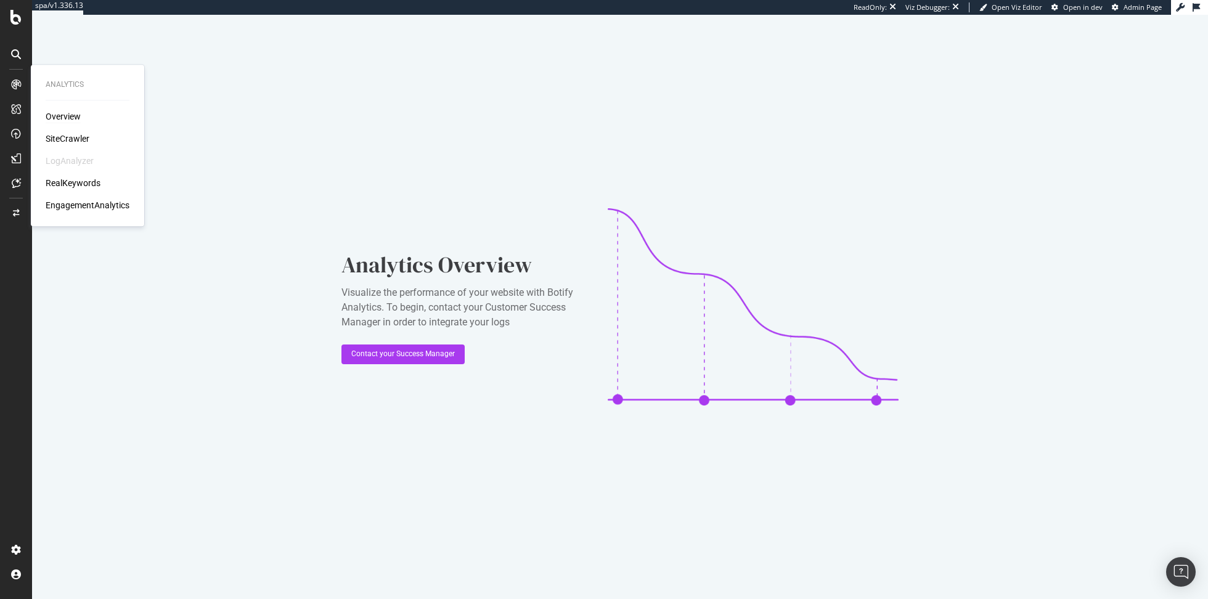
click at [70, 115] on div "Overview" at bounding box center [63, 116] width 35 height 12
click at [71, 182] on div "RealKeywords" at bounding box center [73, 183] width 55 height 12
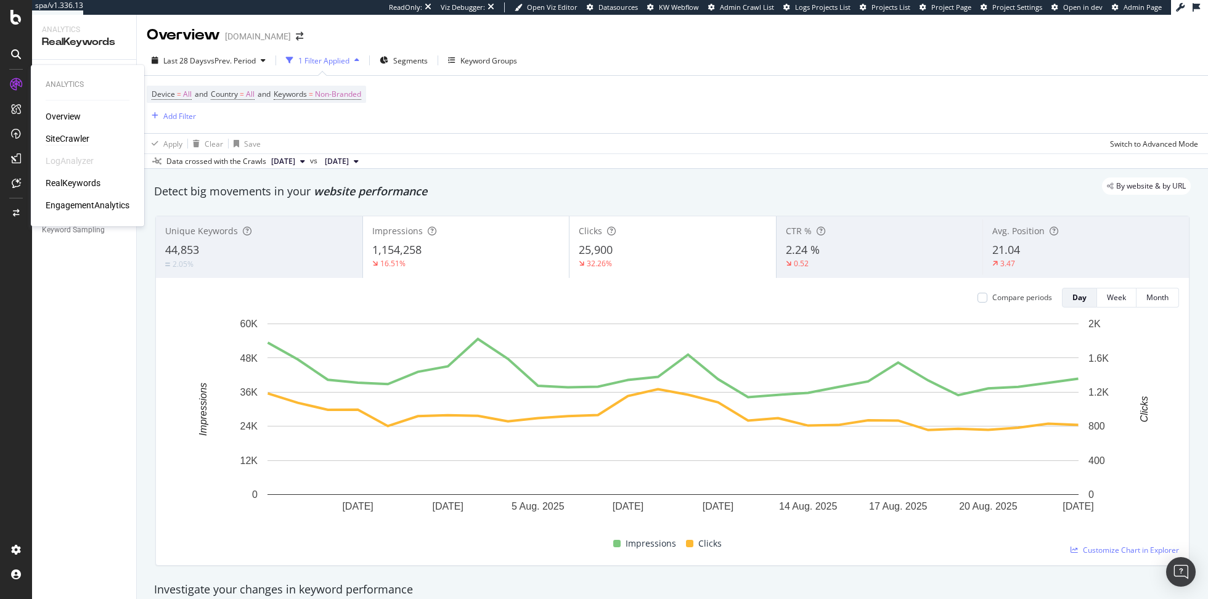
click at [63, 140] on div "SiteCrawler" at bounding box center [68, 138] width 44 height 12
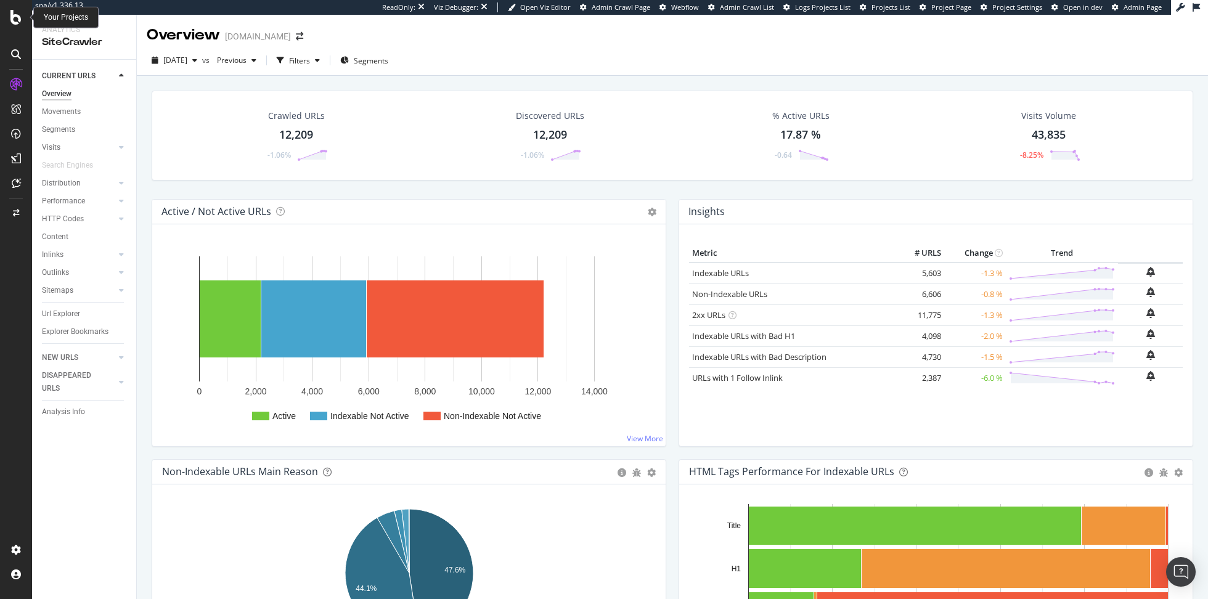
click at [14, 16] on icon at bounding box center [15, 17] width 11 height 15
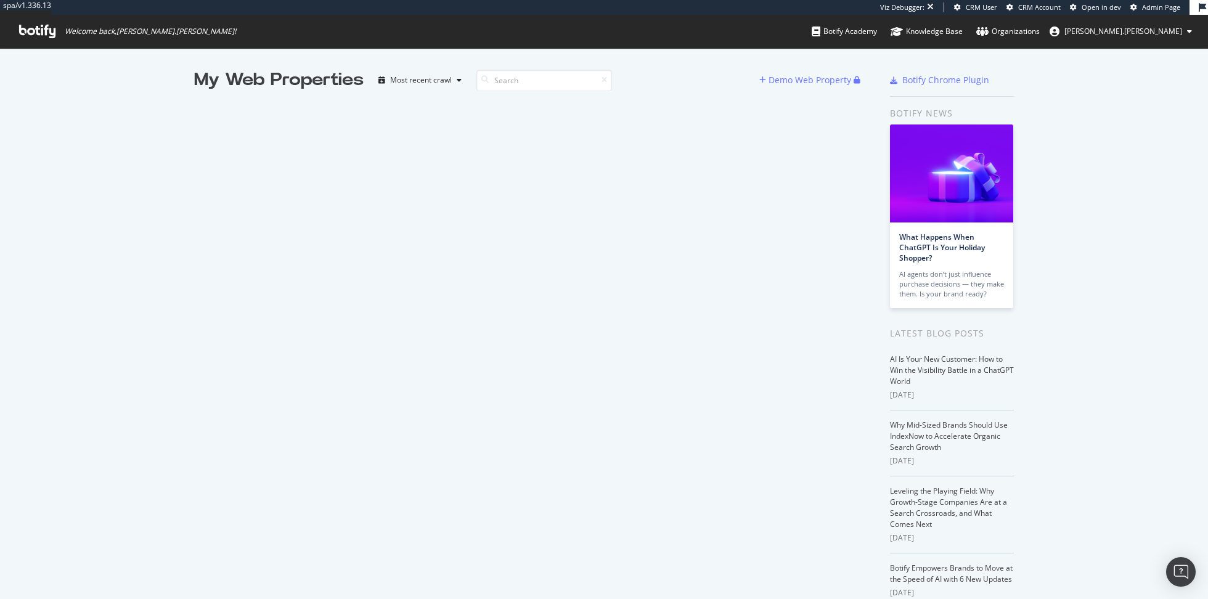
scroll to position [599, 1208]
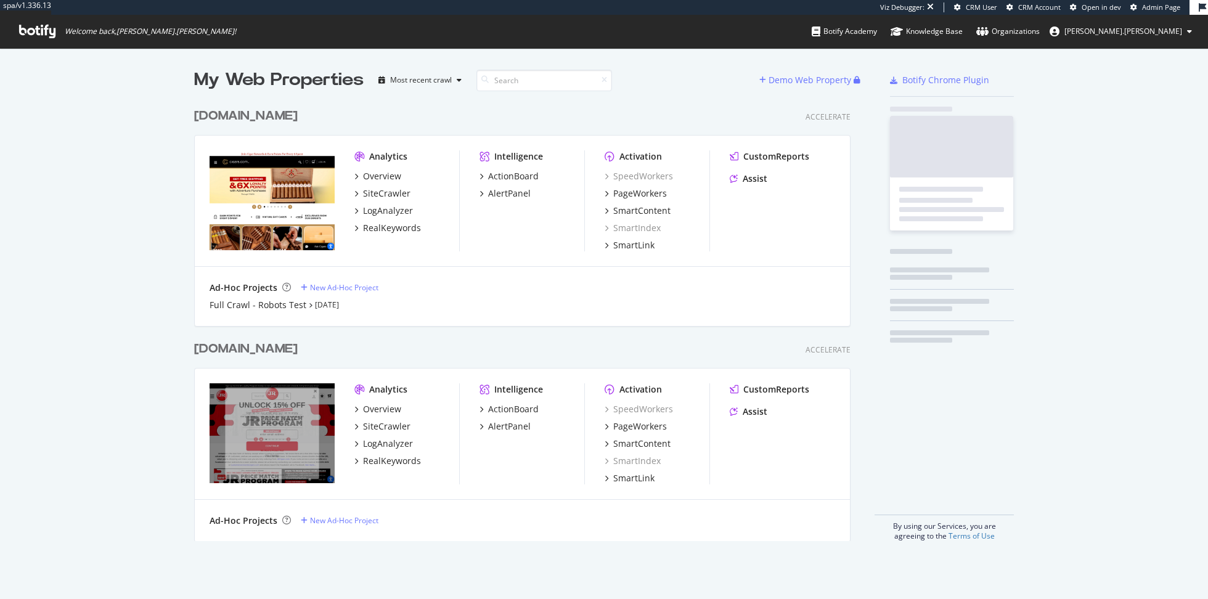
scroll to position [449, 665]
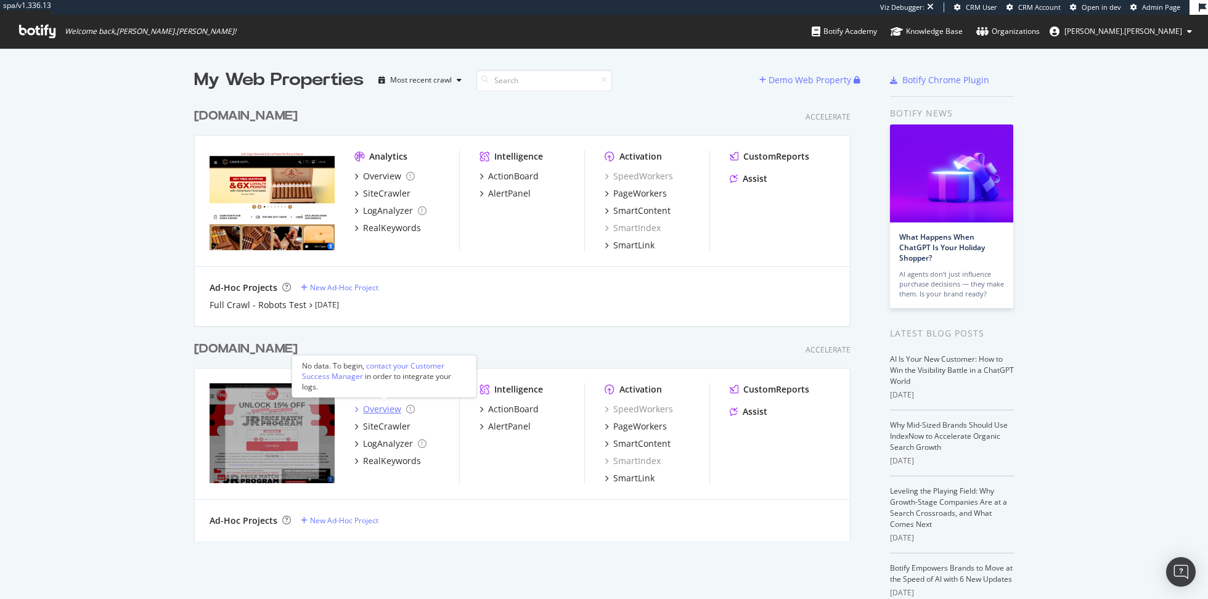
click at [380, 410] on div "Overview" at bounding box center [382, 409] width 38 height 12
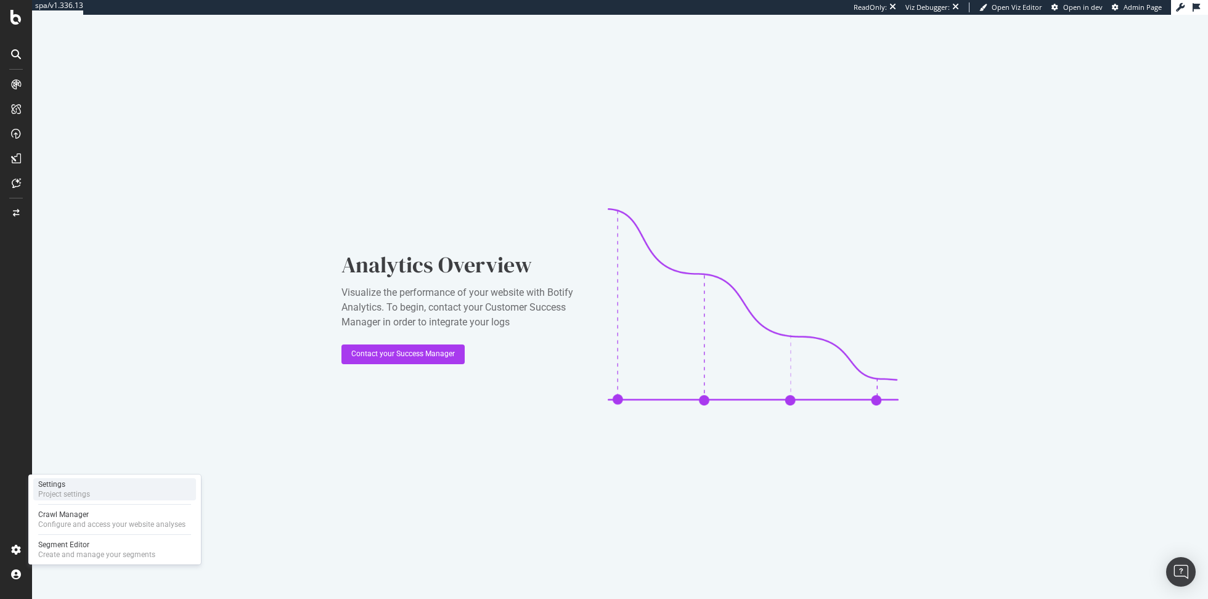
click at [98, 491] on div "Settings Project settings" at bounding box center [114, 489] width 163 height 22
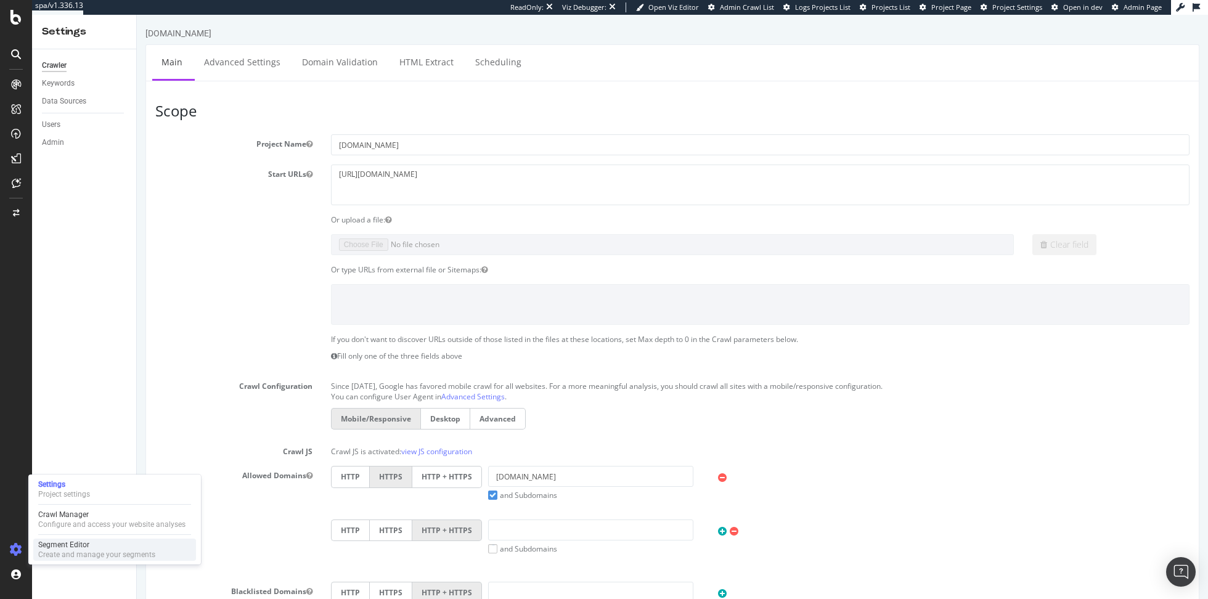
click at [92, 551] on div "Create and manage your segments" at bounding box center [96, 555] width 117 height 10
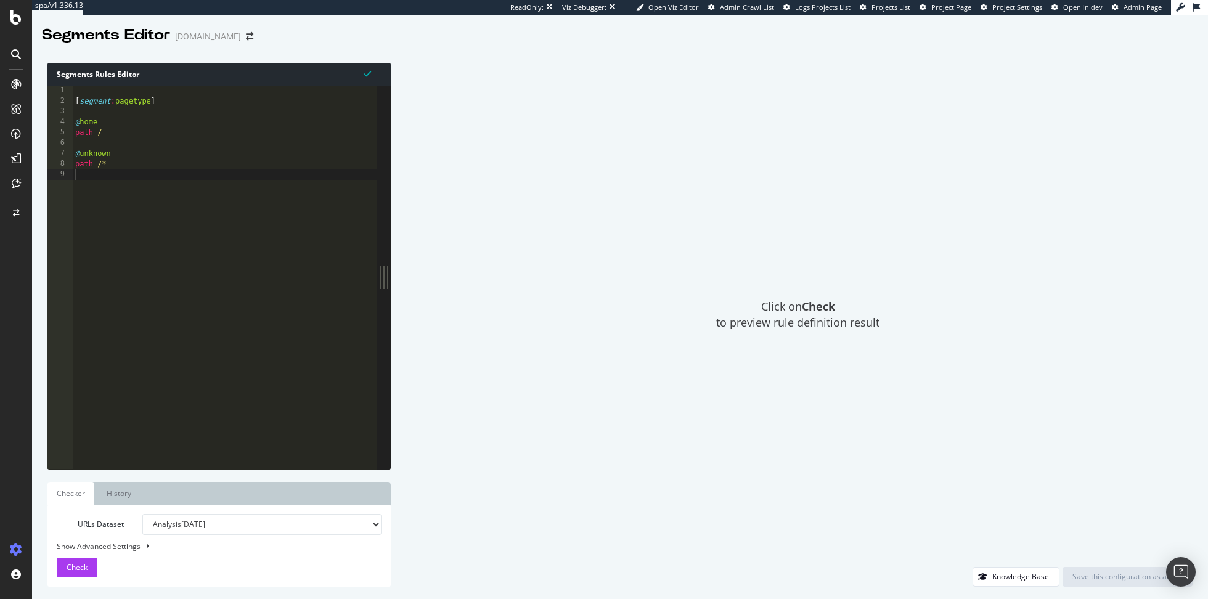
click at [233, 30] on div "Segments Editor jrcigars.com" at bounding box center [154, 35] width 224 height 21
click at [246, 36] on icon "arrow-right-arrow-left" at bounding box center [249, 36] width 7 height 9
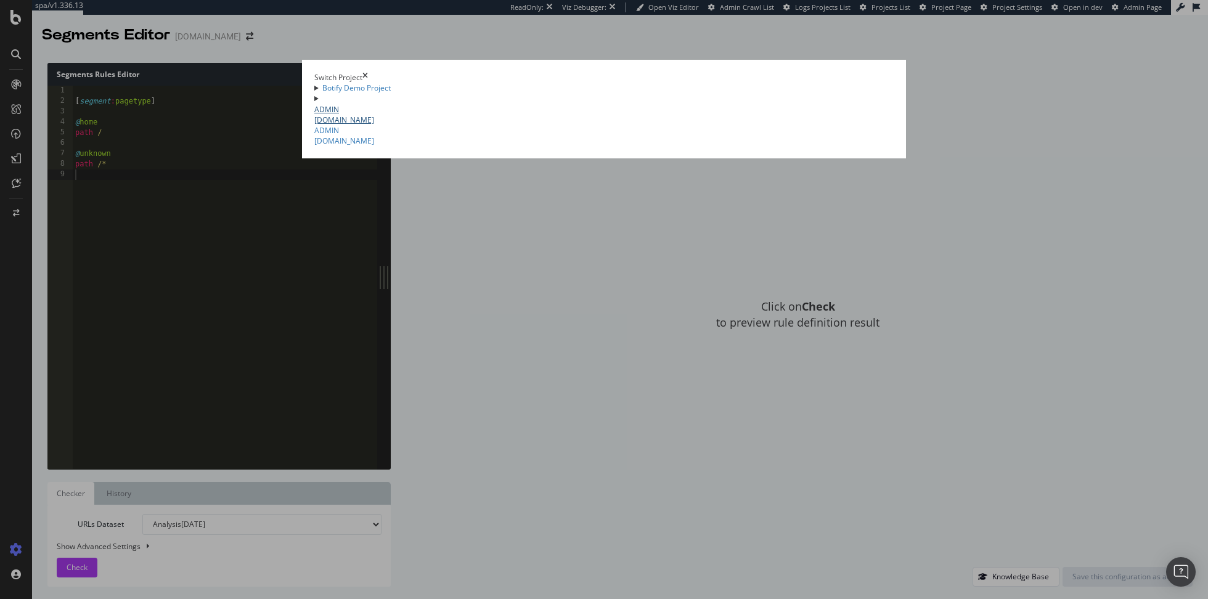
click at [314, 120] on link "ADMIN cigars.com" at bounding box center [603, 114] width 579 height 21
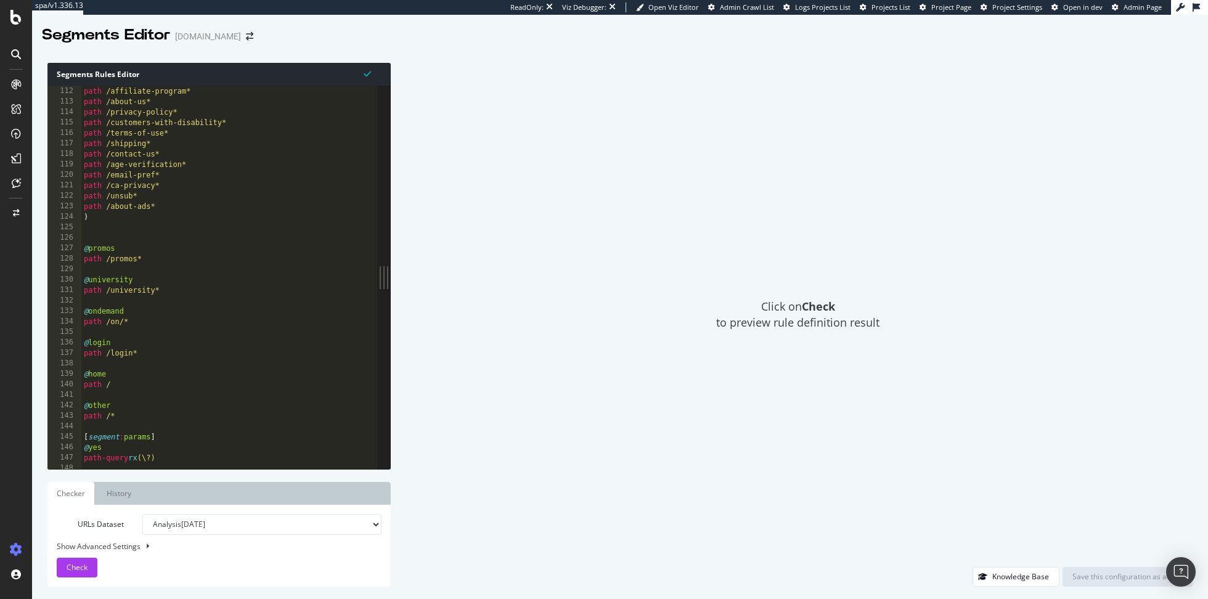
scroll to position [1177, 0]
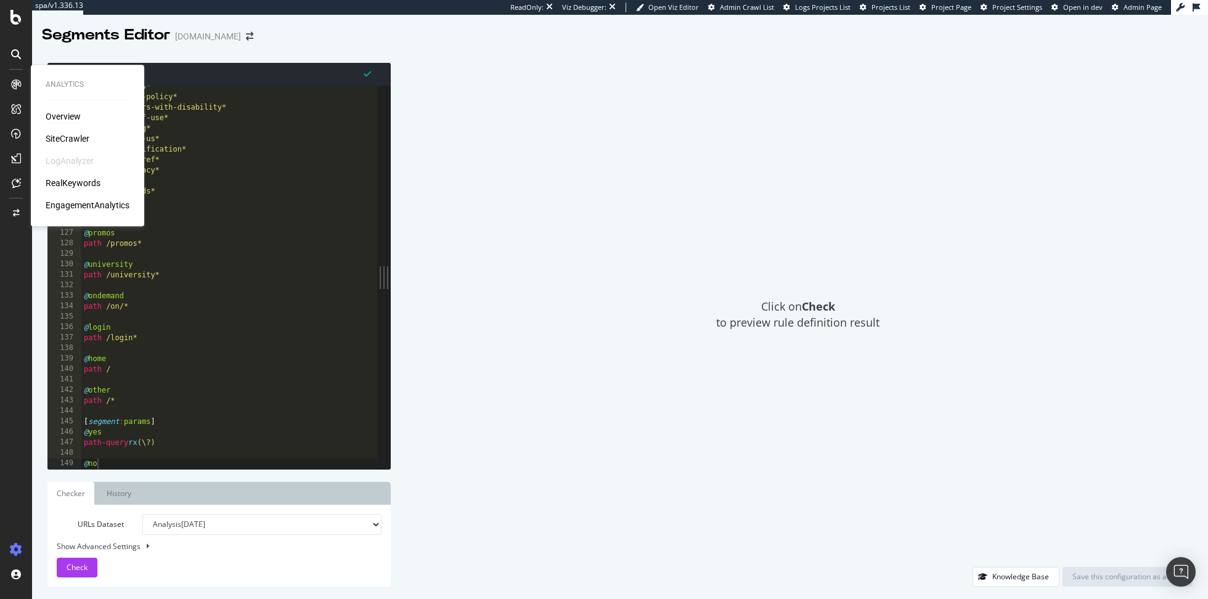
click at [67, 120] on div "Overview" at bounding box center [63, 116] width 35 height 12
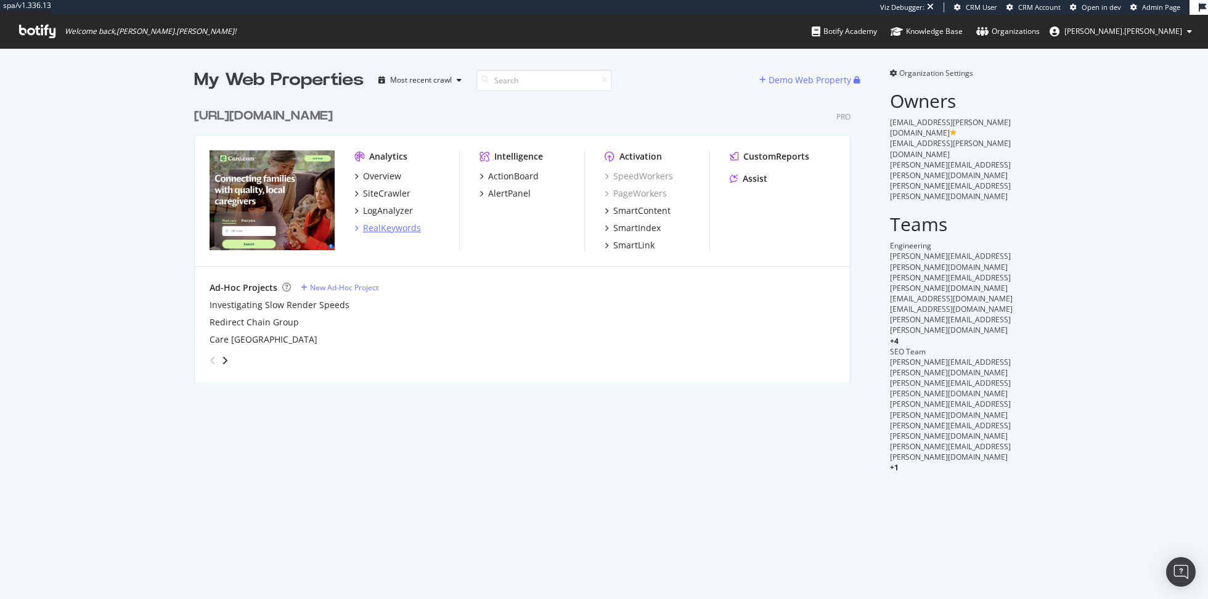
scroll to position [290, 665]
click at [389, 173] on div "Overview" at bounding box center [382, 176] width 38 height 12
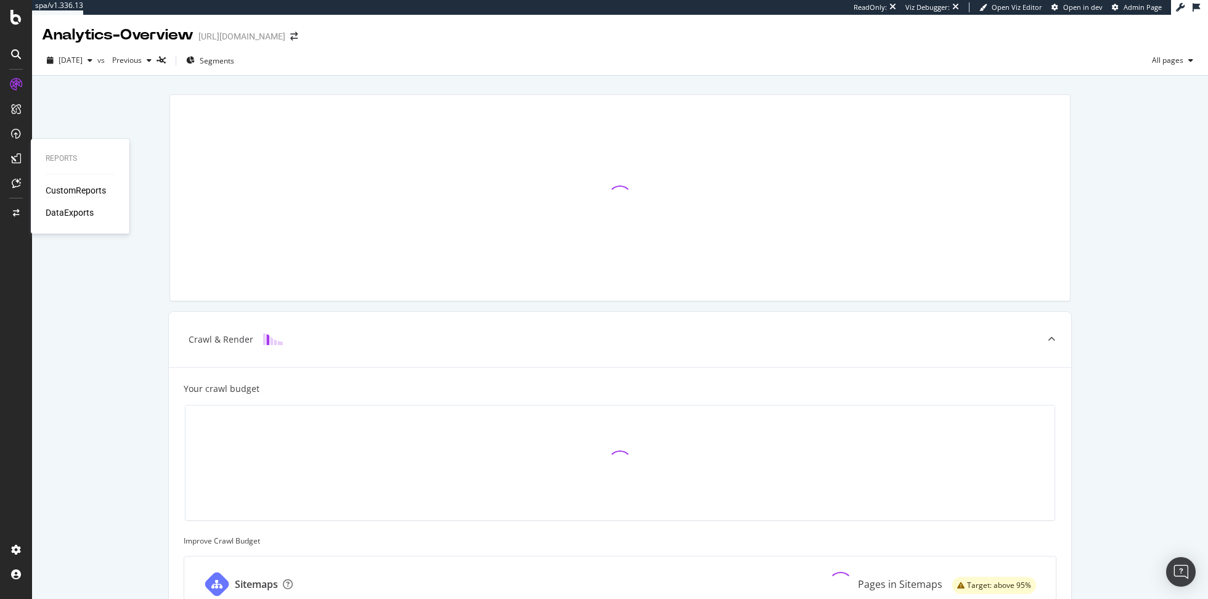
click at [57, 189] on div "CustomReports" at bounding box center [76, 190] width 60 height 12
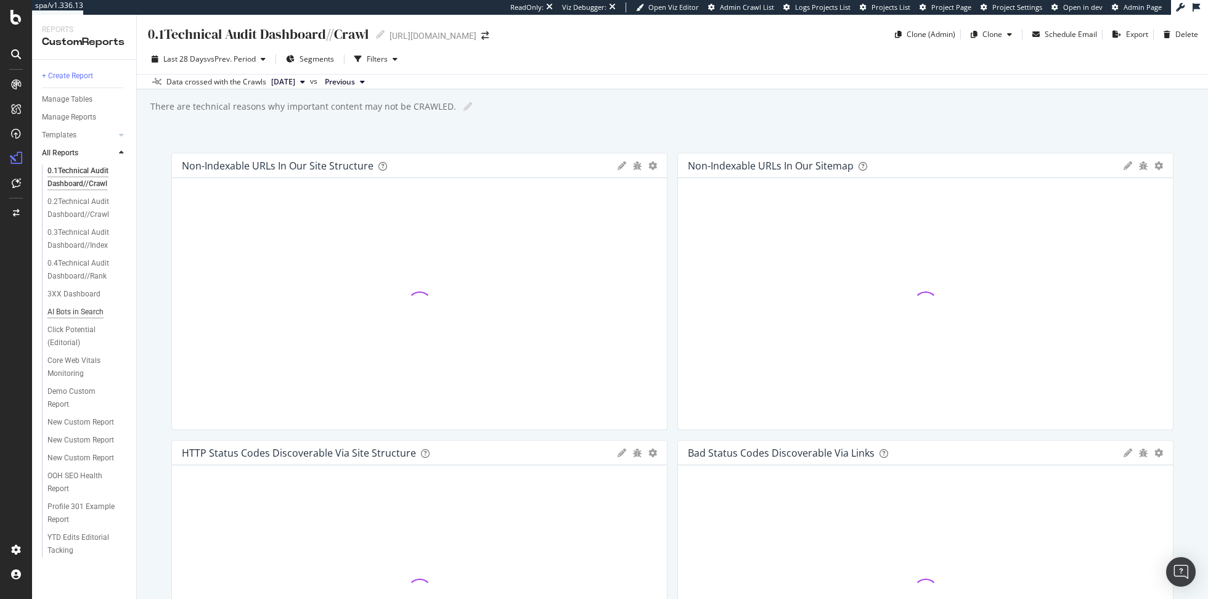
click at [89, 315] on div "AI Bots in Search" at bounding box center [75, 312] width 56 height 13
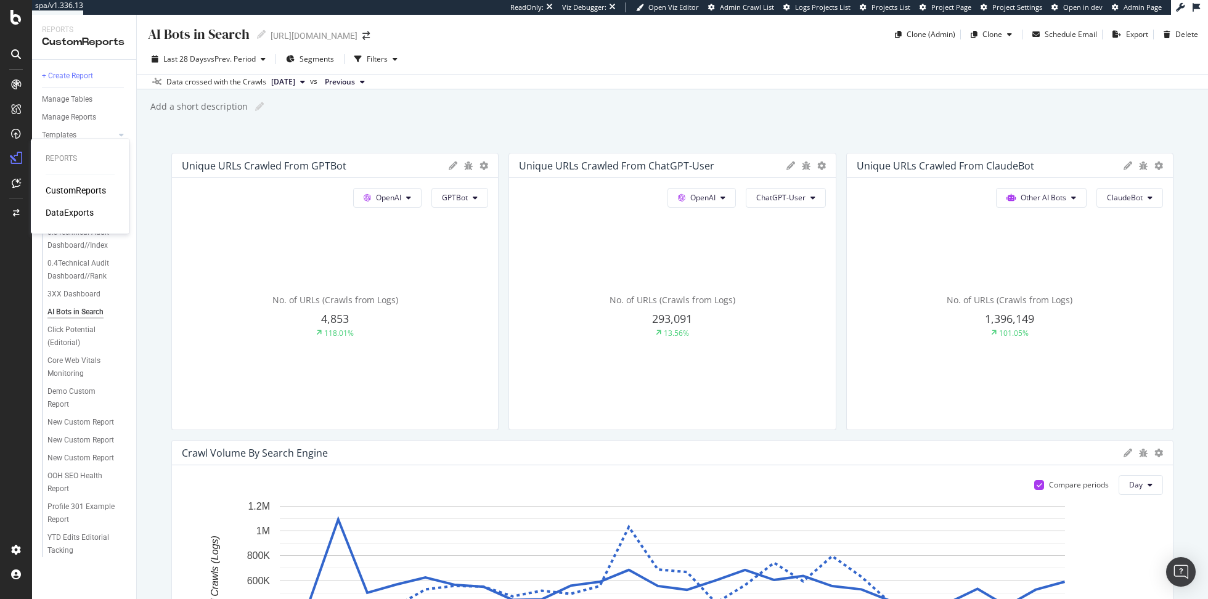
click at [70, 184] on div "Reports CustomReports DataExports" at bounding box center [80, 186] width 89 height 90
click at [70, 188] on div "CustomReports" at bounding box center [76, 190] width 60 height 12
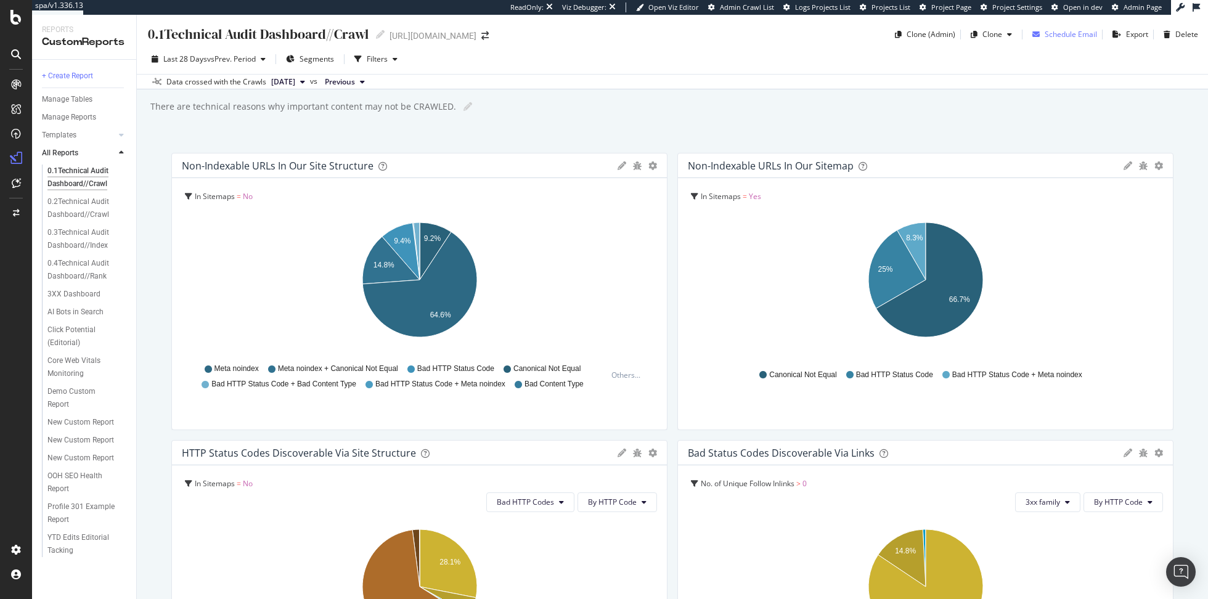
click at [1061, 33] on div "Schedule Email" at bounding box center [1070, 34] width 52 height 10
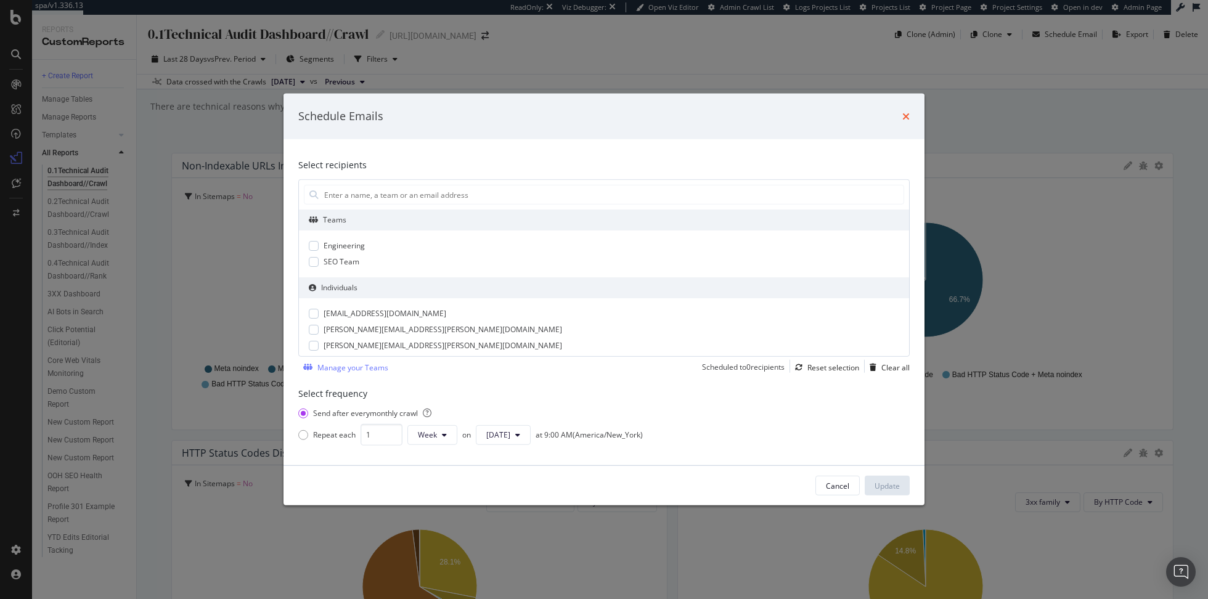
click at [904, 116] on icon "times" at bounding box center [905, 117] width 7 height 10
